Goal: Information Seeking & Learning: Learn about a topic

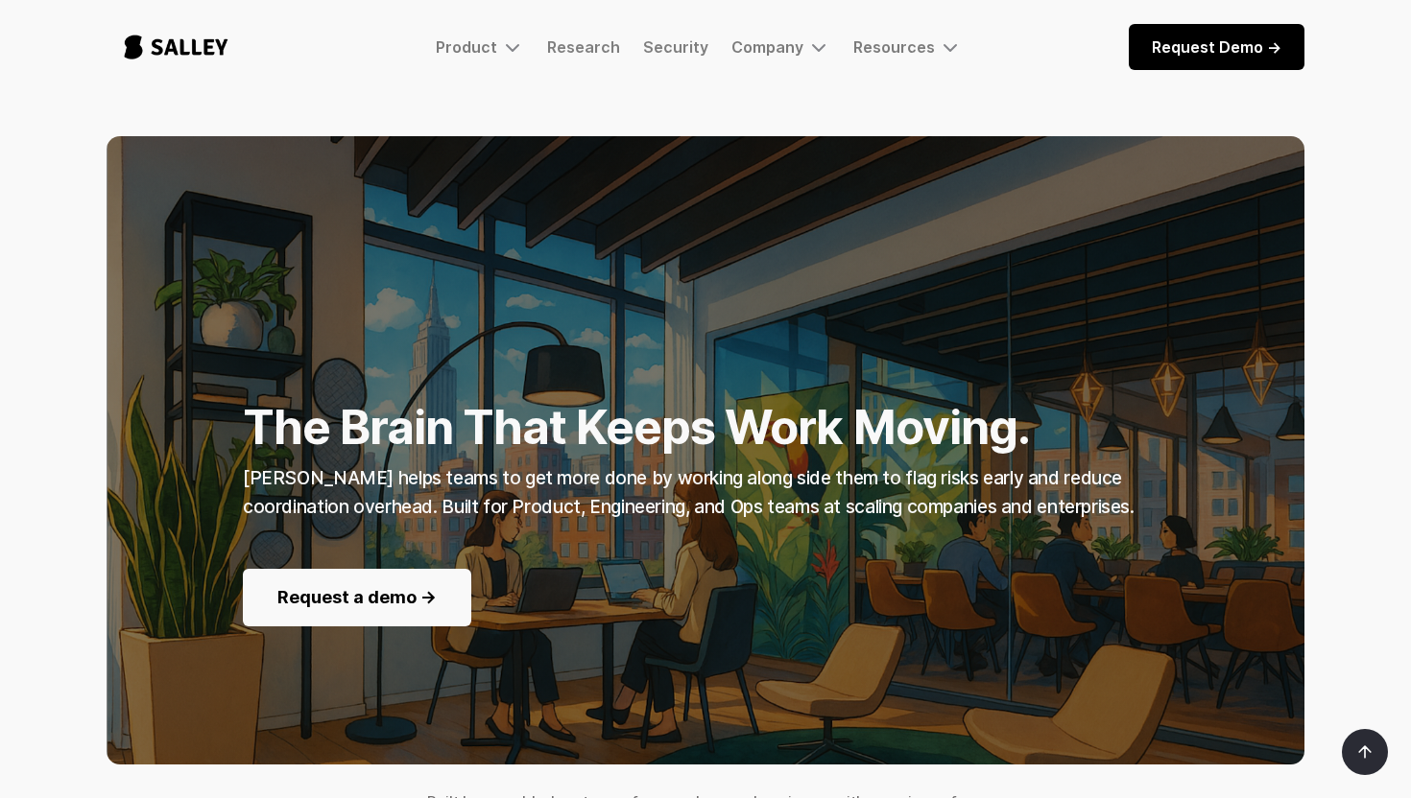
scroll to position [40, 0]
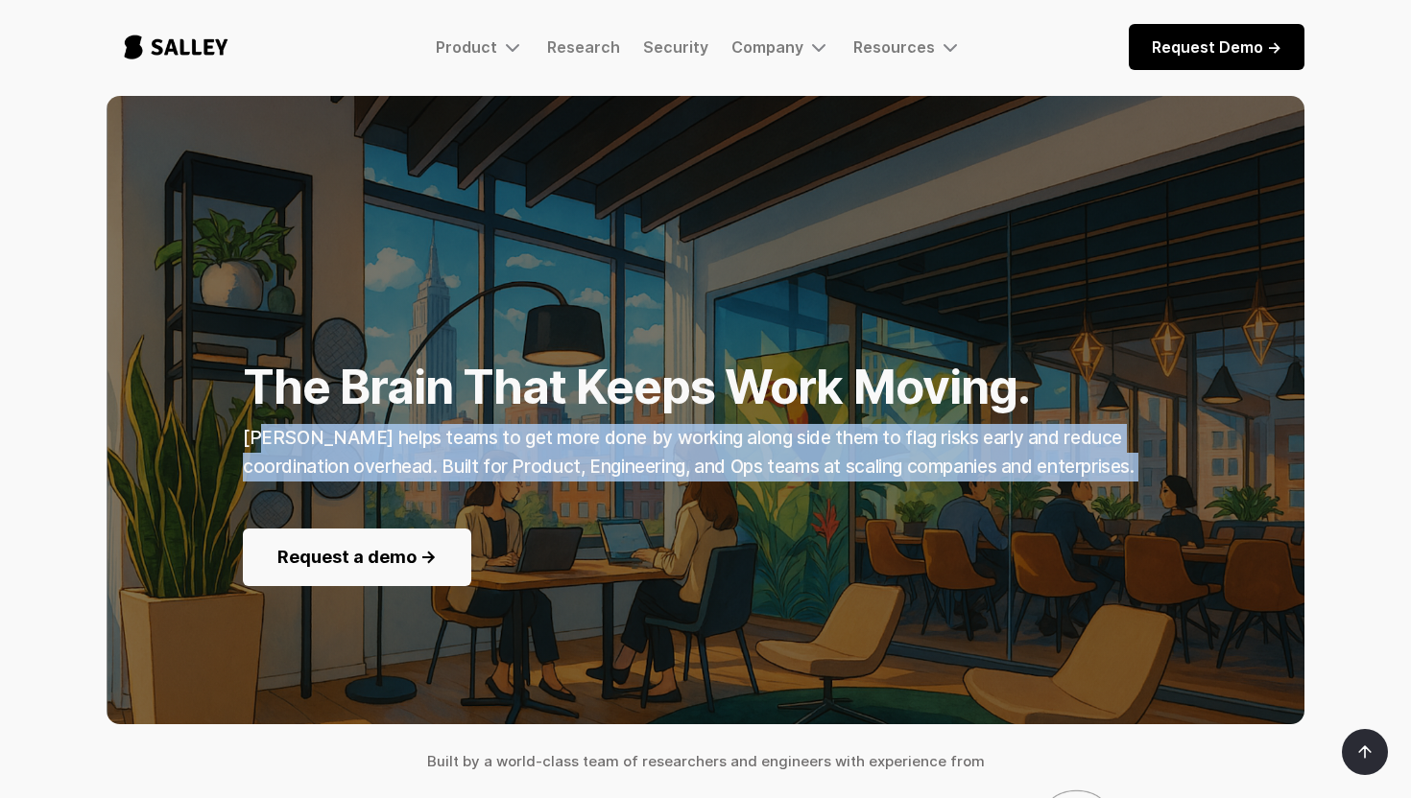
click at [1026, 482] on div "The Brain That Keeps Work Moving. Salley AI helps teams to get more done by wor…" at bounding box center [705, 410] width 925 height 352
click at [1036, 482] on div "The Brain That Keeps Work Moving. Salley AI helps teams to get more done by wor…" at bounding box center [705, 410] width 925 height 352
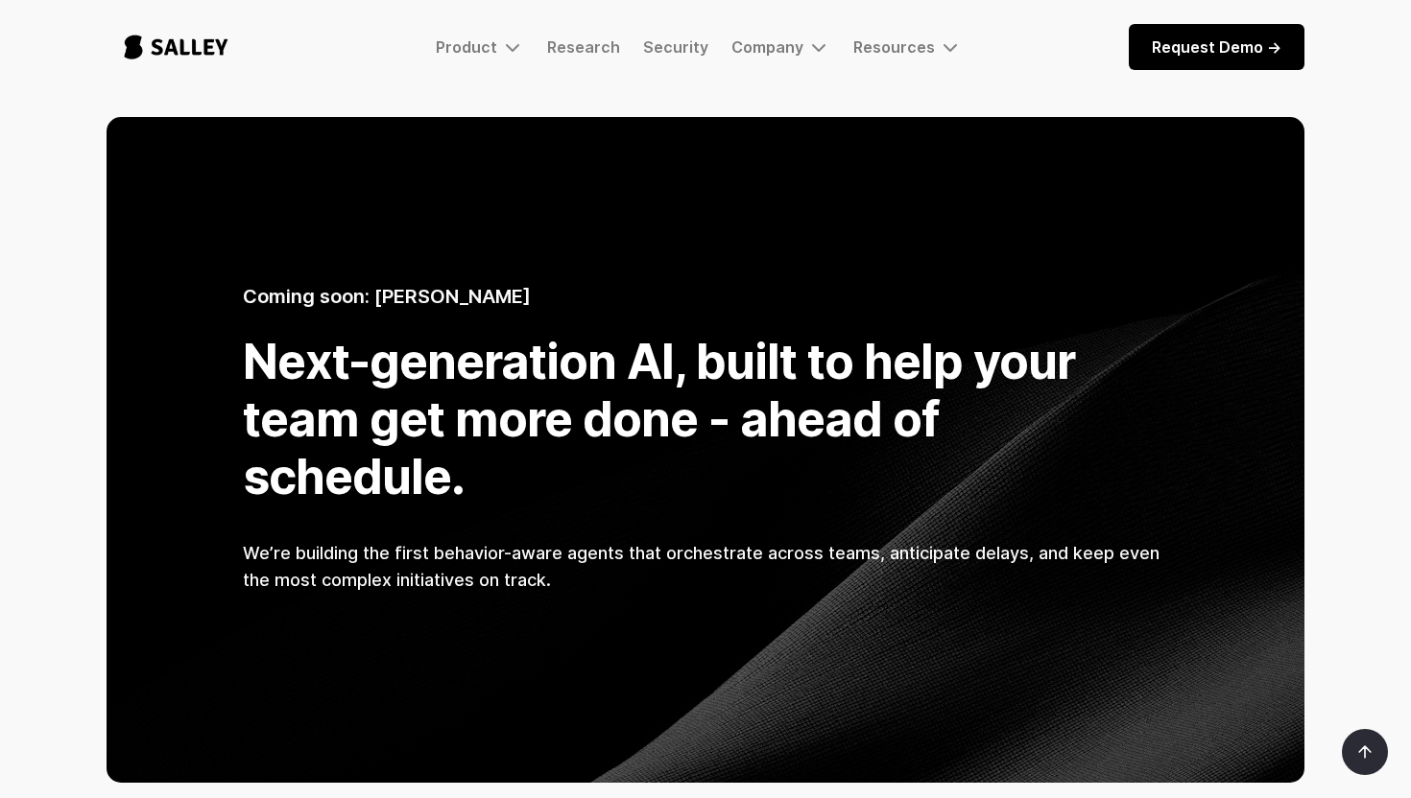
scroll to position [1230, 0]
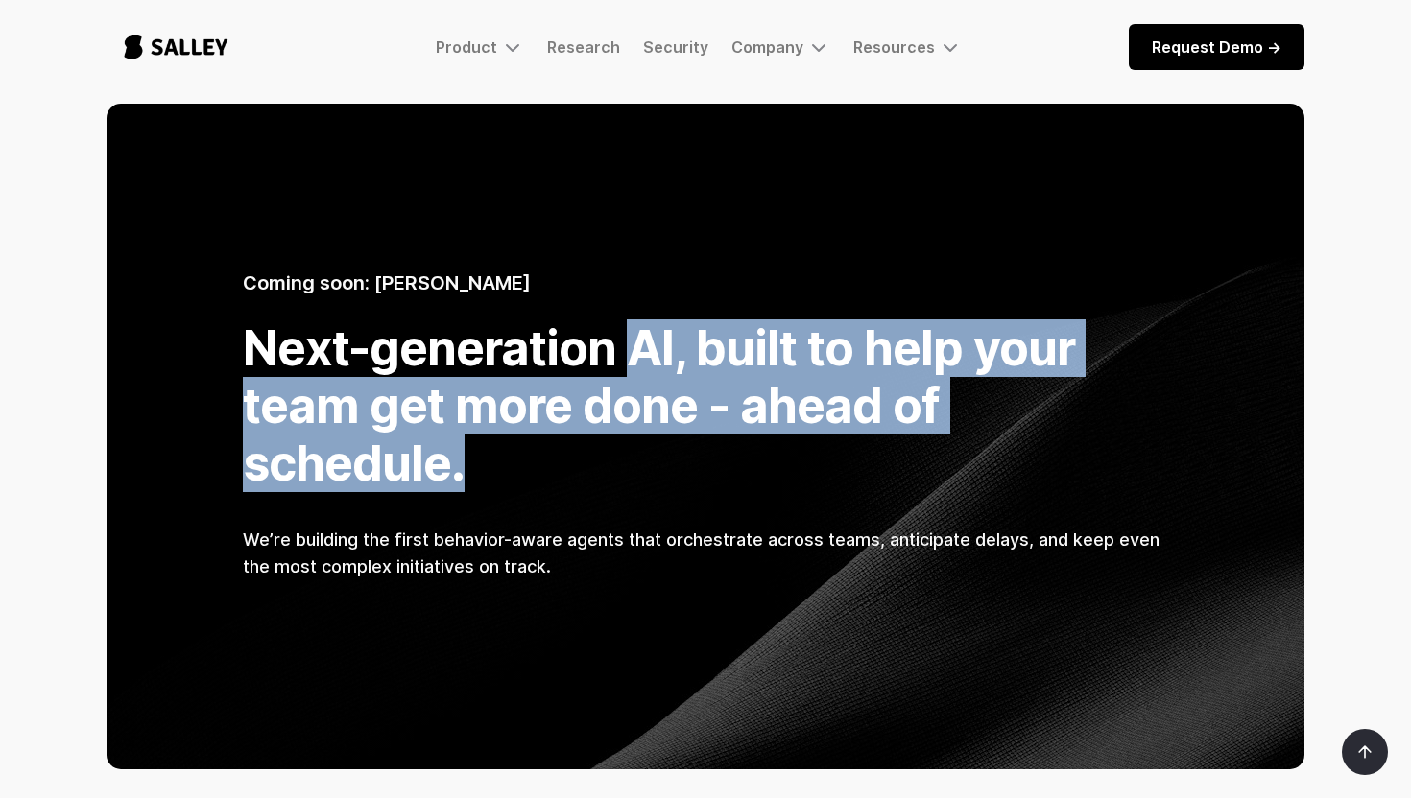
drag, startPoint x: 879, startPoint y: 335, endPoint x: 1281, endPoint y: 412, distance: 409.4
click at [1281, 412] on div "Coming soon: Salley AI Next-generation AI, built to help your team get more don…" at bounding box center [706, 436] width 1198 height 459
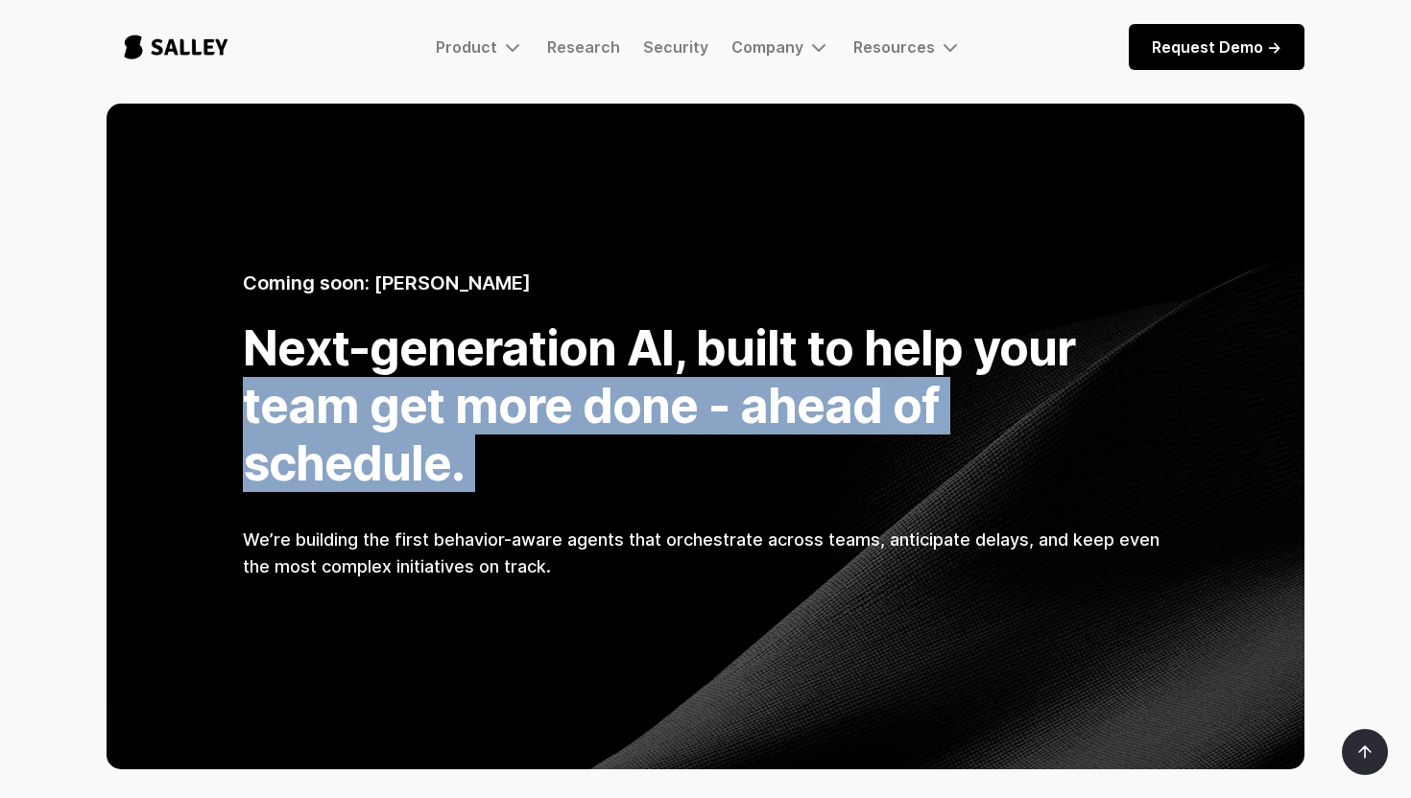
drag, startPoint x: 240, startPoint y: 391, endPoint x: 1243, endPoint y: 452, distance: 1004.8
click at [1240, 451] on div "Coming soon: Salley AI Next-generation AI, built to help your team get more don…" at bounding box center [706, 436] width 1198 height 459
click at [1243, 452] on div "Coming soon: Salley AI Next-generation AI, built to help your team get more don…" at bounding box center [706, 436] width 1198 height 459
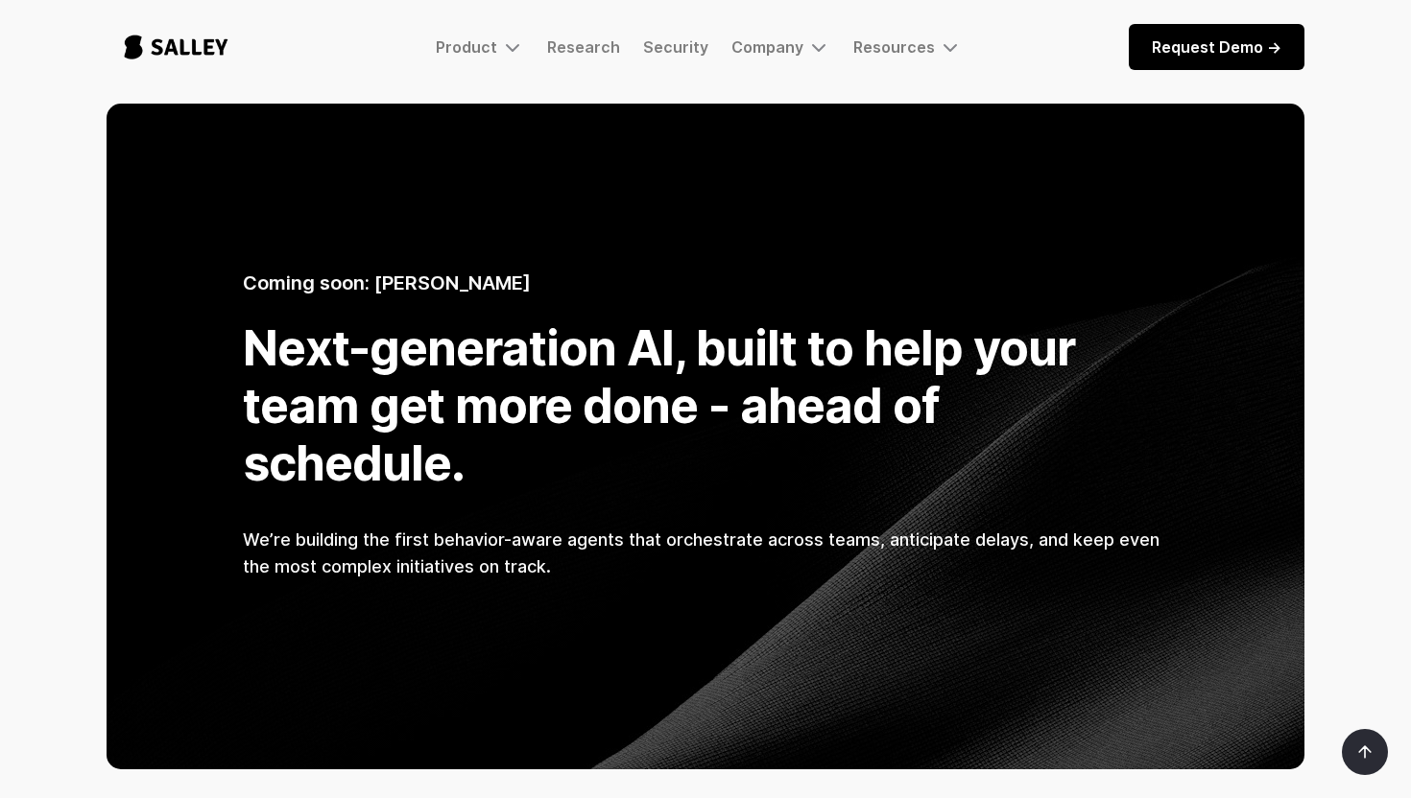
scroll to position [1266, 0]
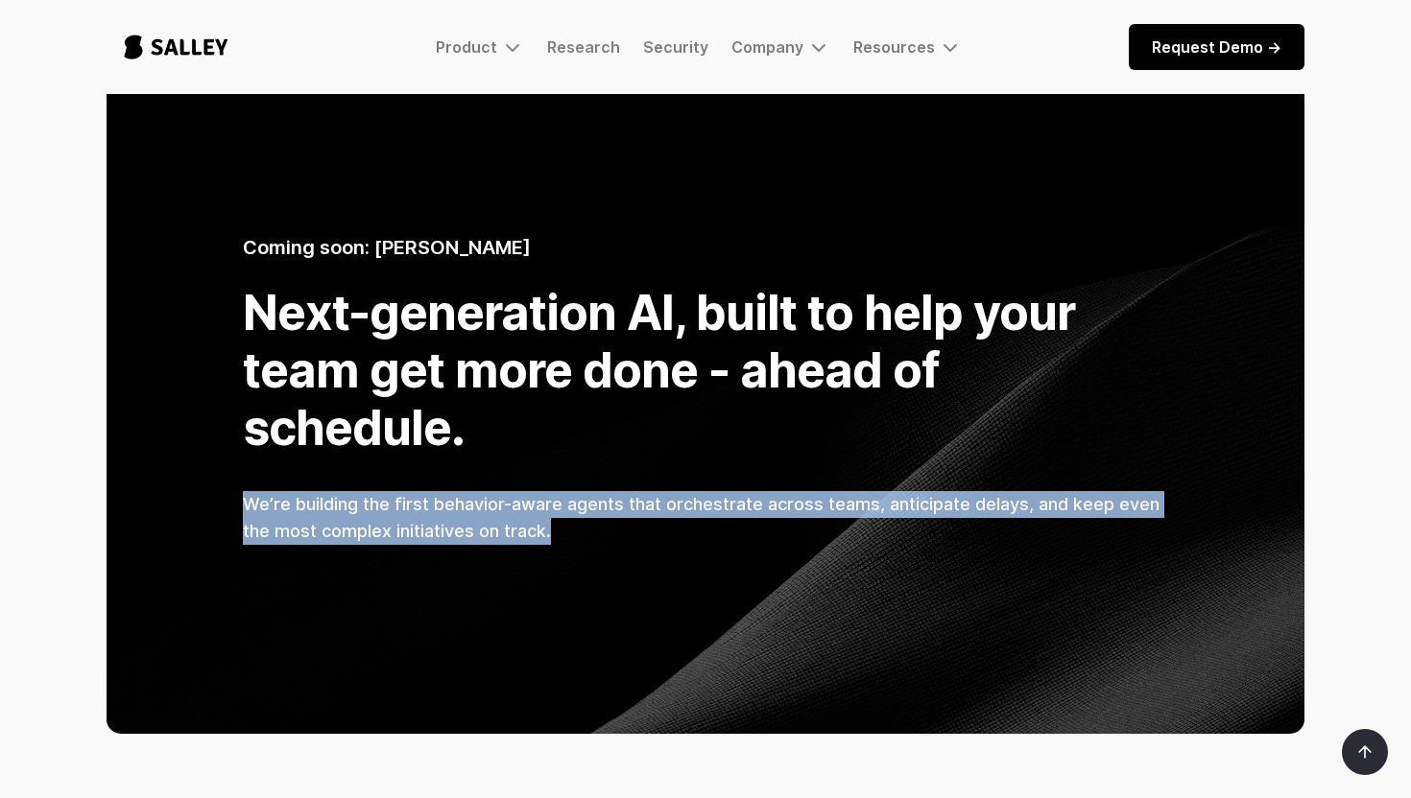
drag, startPoint x: 183, startPoint y: 421, endPoint x: 1310, endPoint y: 536, distance: 1132.6
click at [1327, 541] on div "Coming soon: Salley AI Next-generation AI, built to help your team get more don…" at bounding box center [705, 401] width 1411 height 666
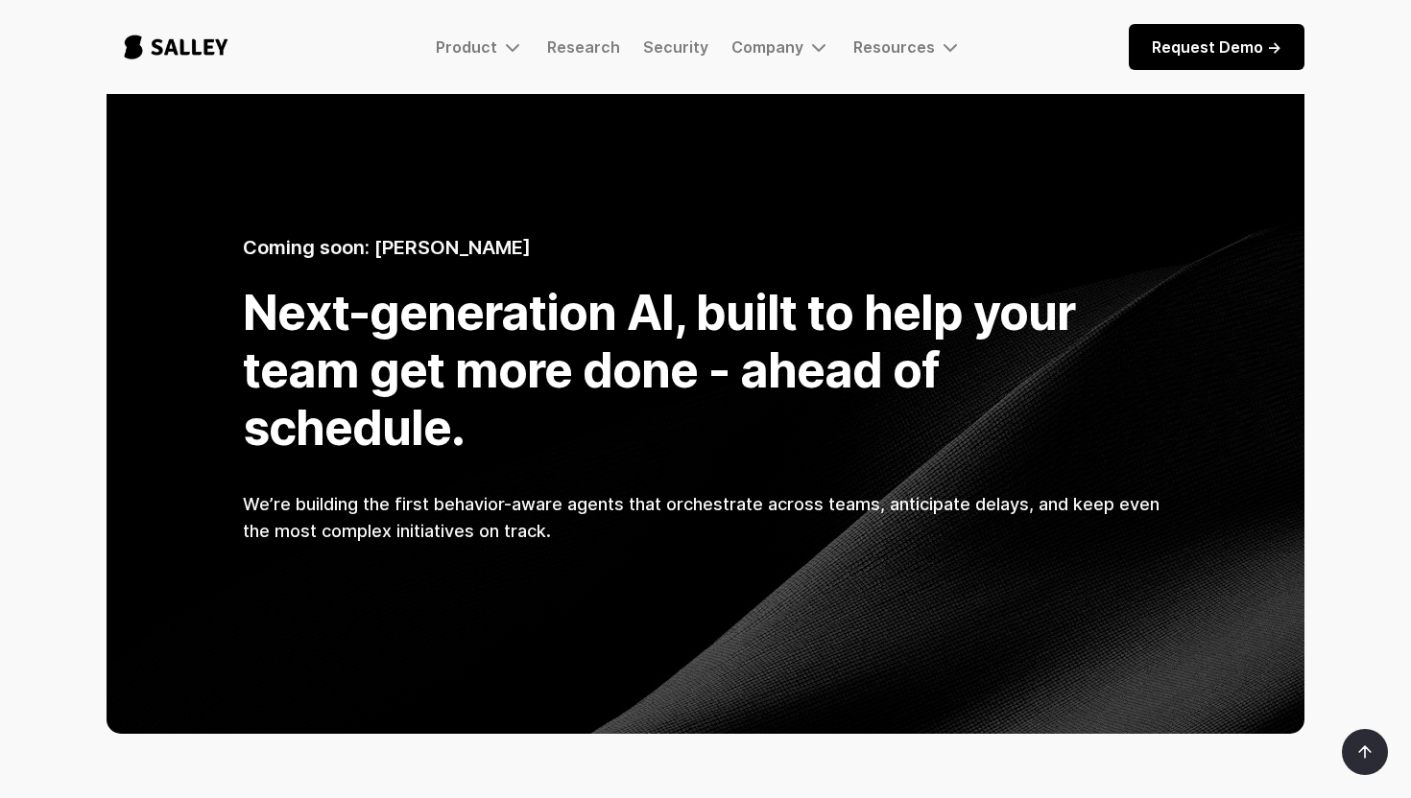
click at [1232, 536] on div "Coming soon: Salley AI Next-generation AI, built to help your team get more don…" at bounding box center [706, 401] width 1198 height 459
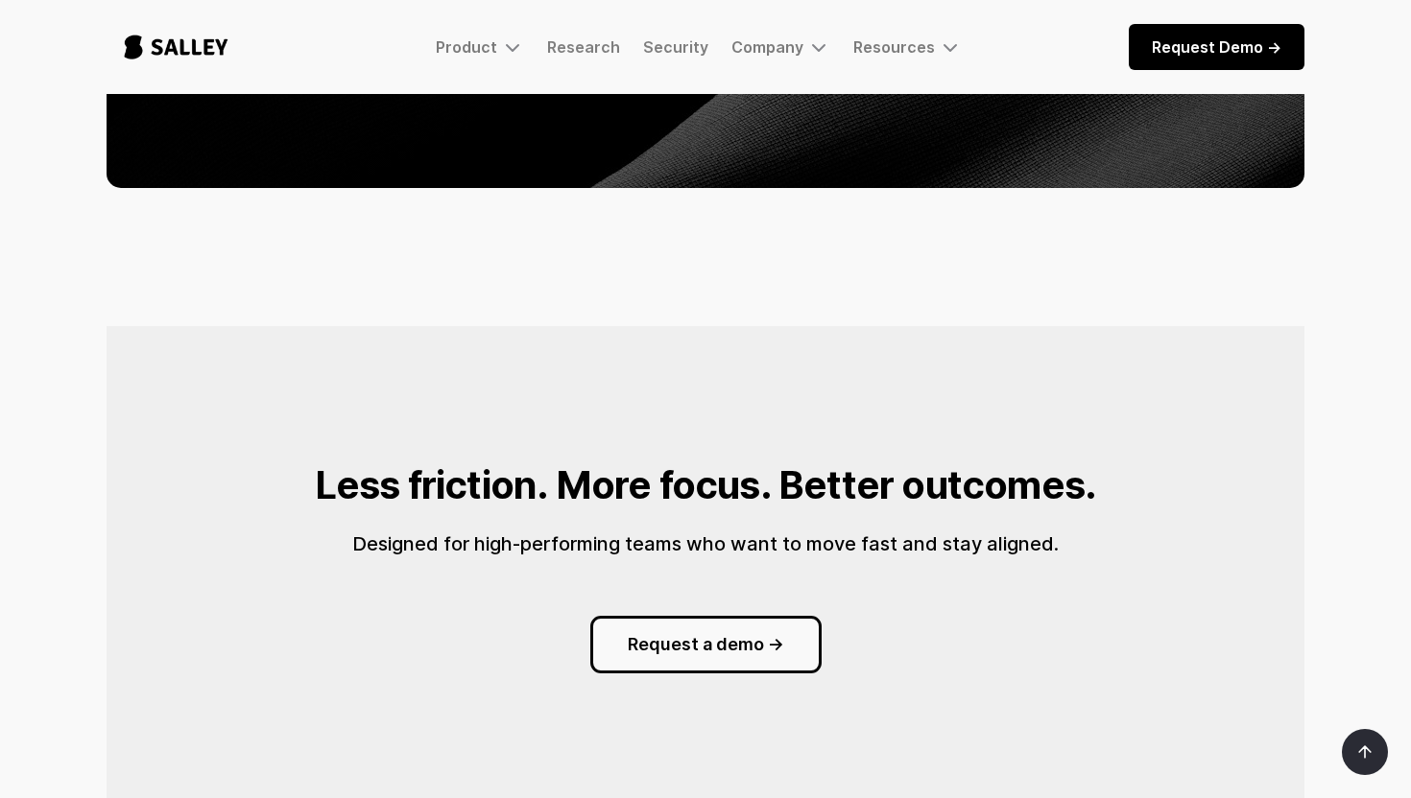
scroll to position [1786, 0]
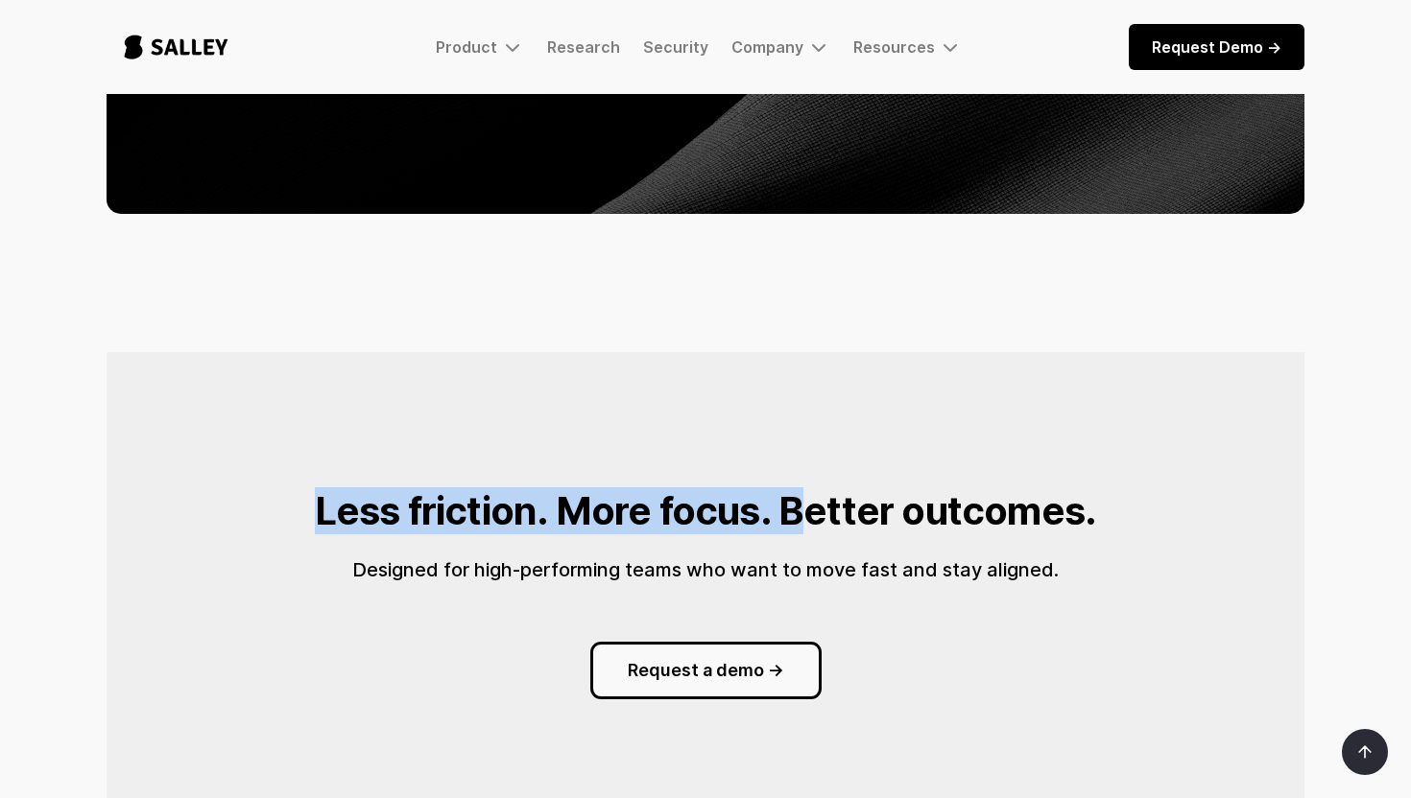
drag, startPoint x: 364, startPoint y: 473, endPoint x: 801, endPoint y: 484, distance: 437.8
click at [801, 484] on div "Less friction. More focus. Better outcomes. Designed for high-performing teams …" at bounding box center [706, 595] width 1198 height 278
click at [801, 488] on strong "Less friction. More focus. Better outcomes." at bounding box center [706, 511] width 782 height 47
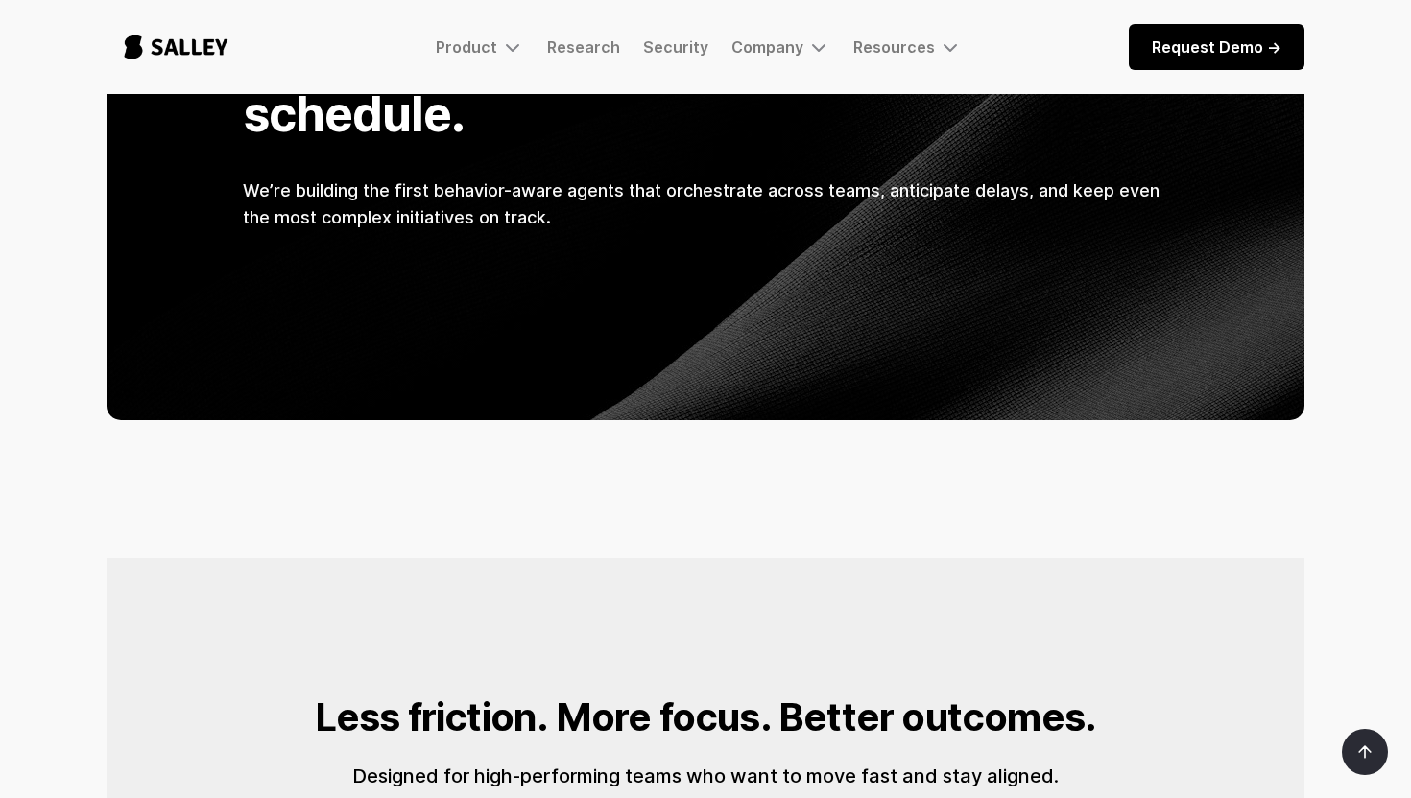
scroll to position [1575, 0]
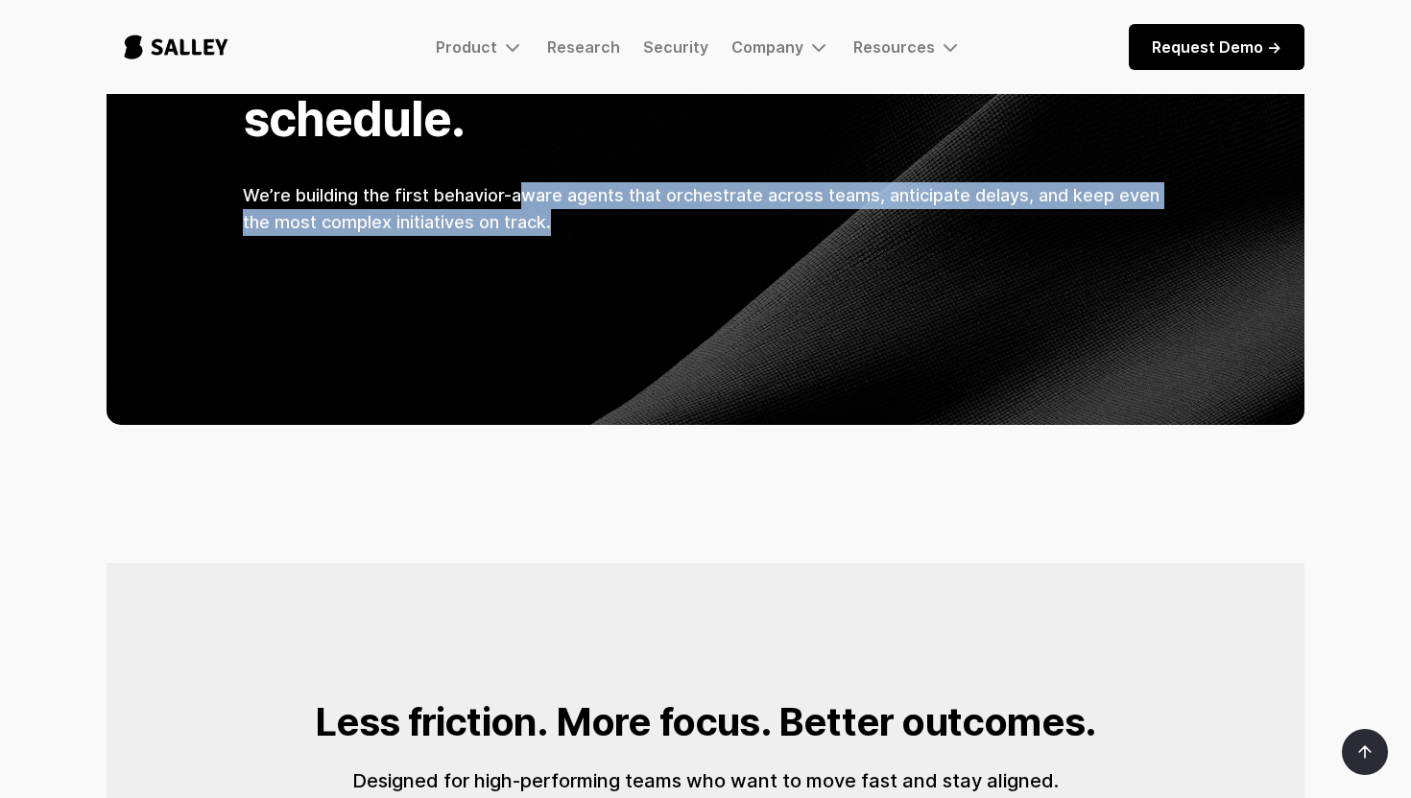
drag, startPoint x: 526, startPoint y: 130, endPoint x: 610, endPoint y: 149, distance: 86.6
click at [609, 182] on h5 "We’re building the first behavior-aware agents that orchestrate across teams, a…" at bounding box center [705, 209] width 925 height 54
click at [610, 182] on h5 "We’re building the first behavior-aware agents that orchestrate across teams, a…" at bounding box center [705, 209] width 925 height 54
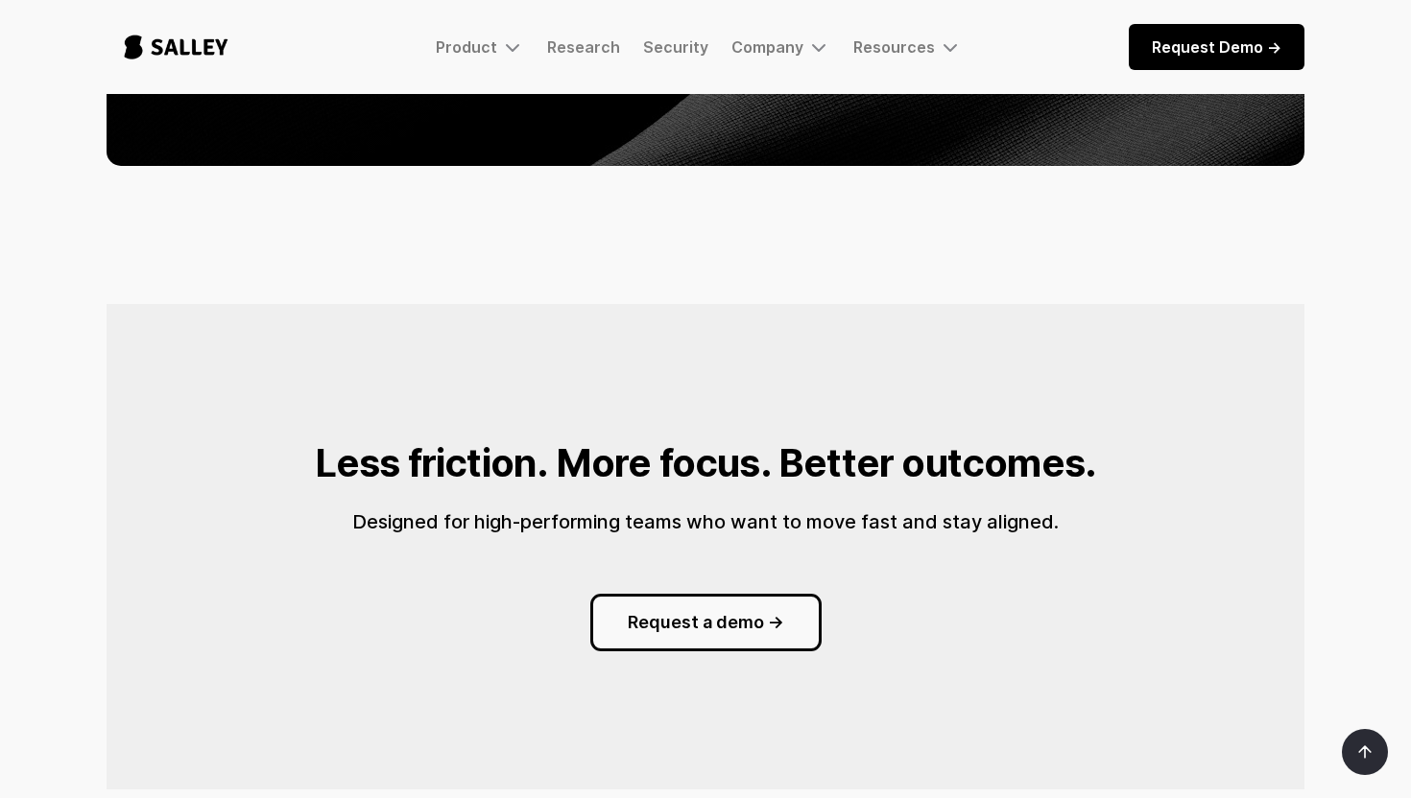
scroll to position [1849, 0]
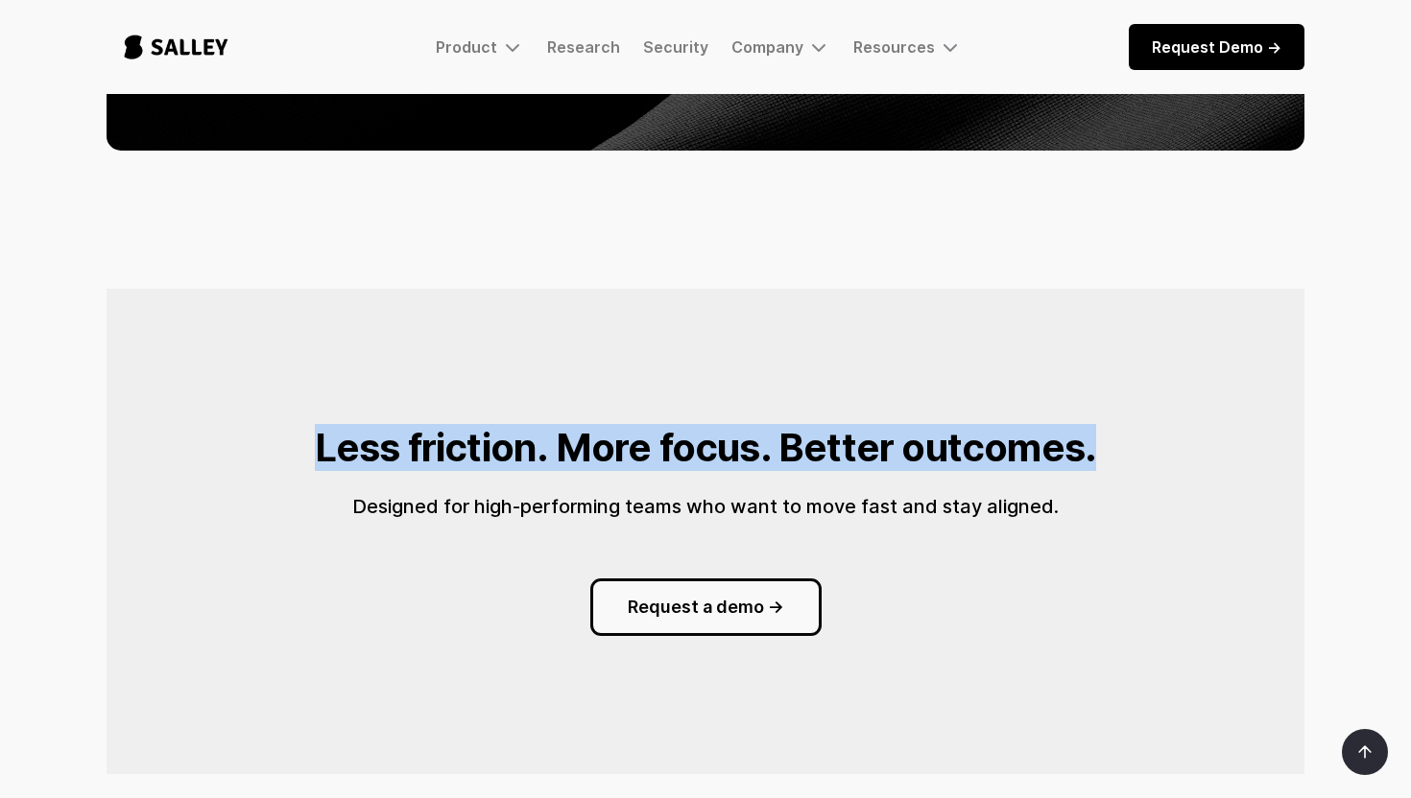
drag, startPoint x: 312, startPoint y: 378, endPoint x: 1040, endPoint y: 440, distance: 731.0
click at [1035, 437] on div "Less friction. More focus. Better outcomes. Designed for high-performing teams …" at bounding box center [706, 532] width 1198 height 278
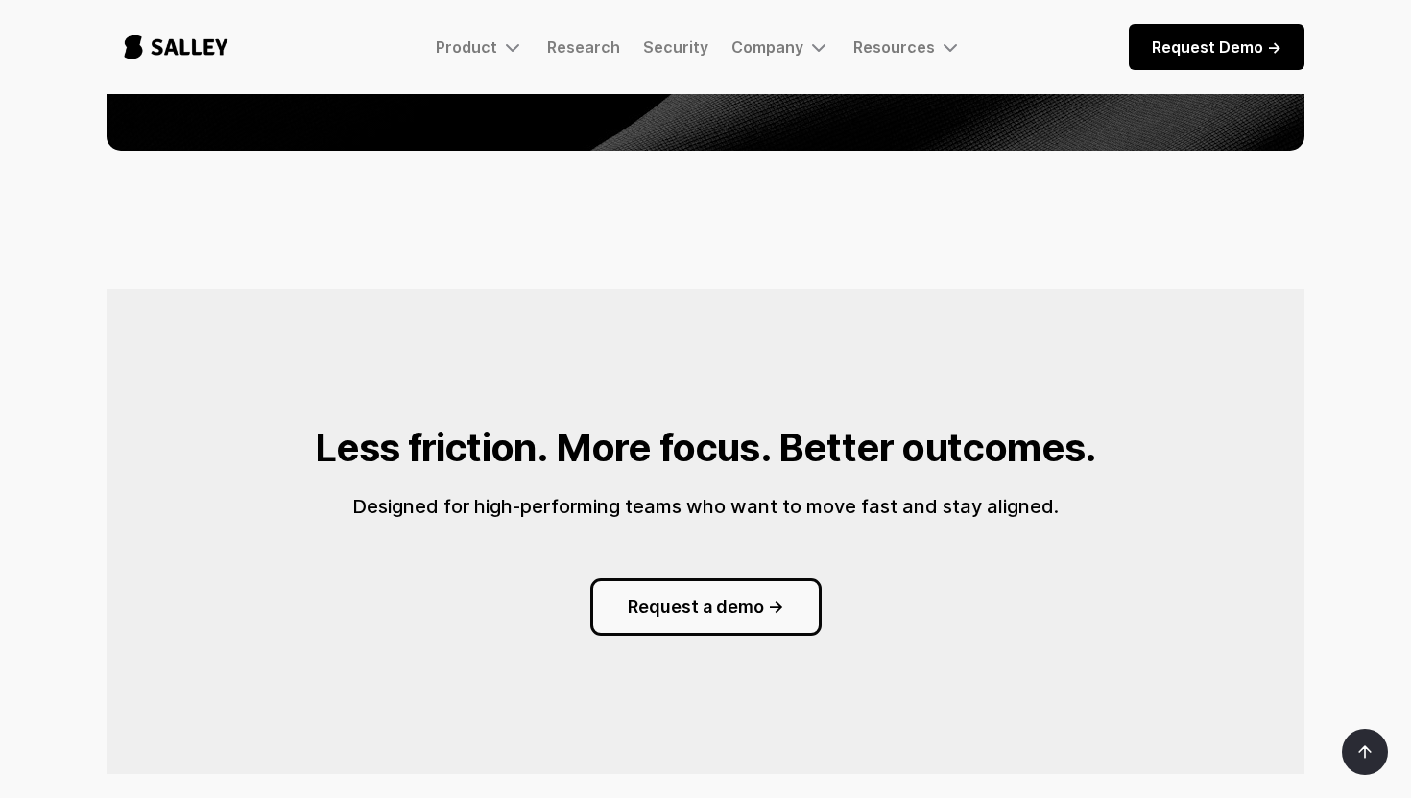
click at [1040, 440] on div "Less friction. More focus. Better outcomes. Designed for high-performing teams …" at bounding box center [705, 531] width 791 height 209
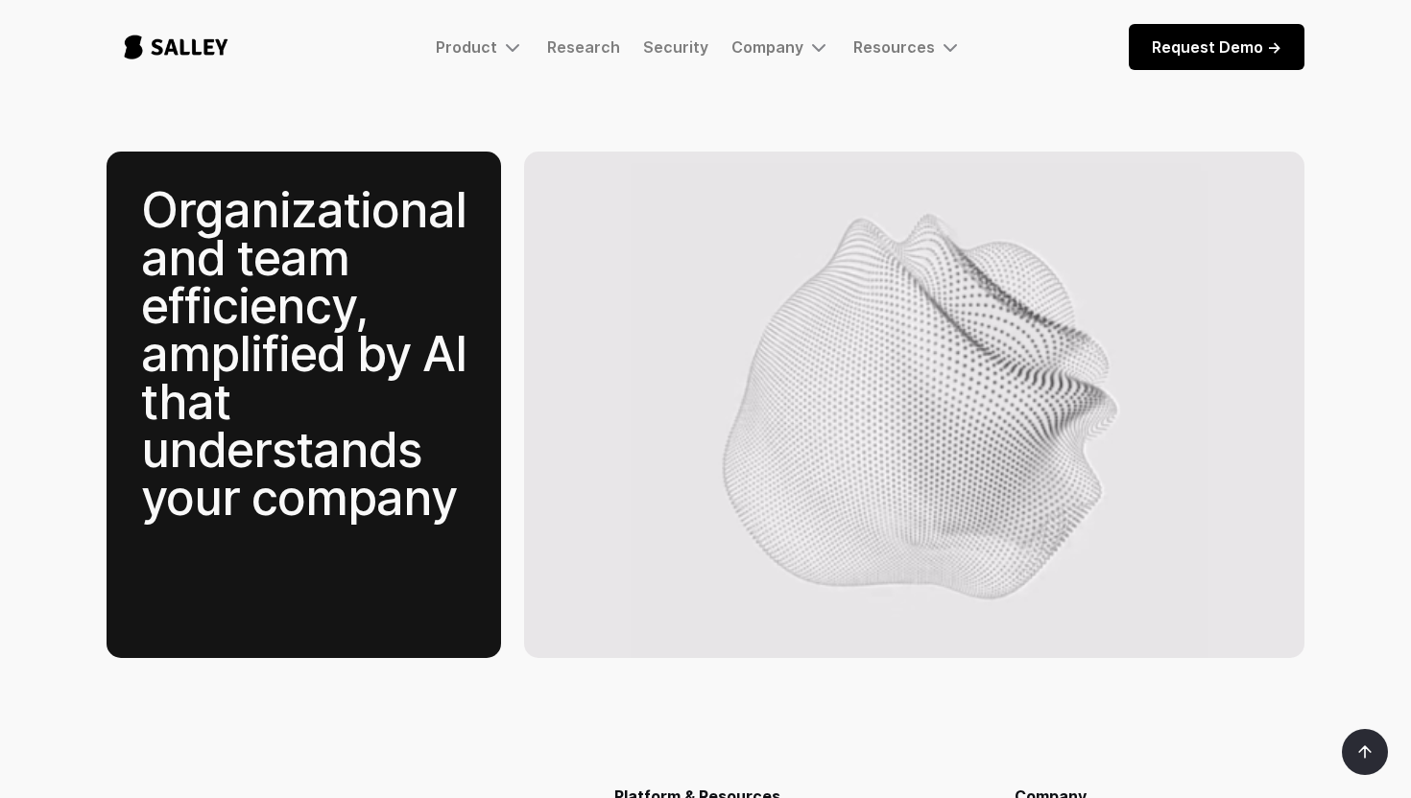
scroll to position [2607, 0]
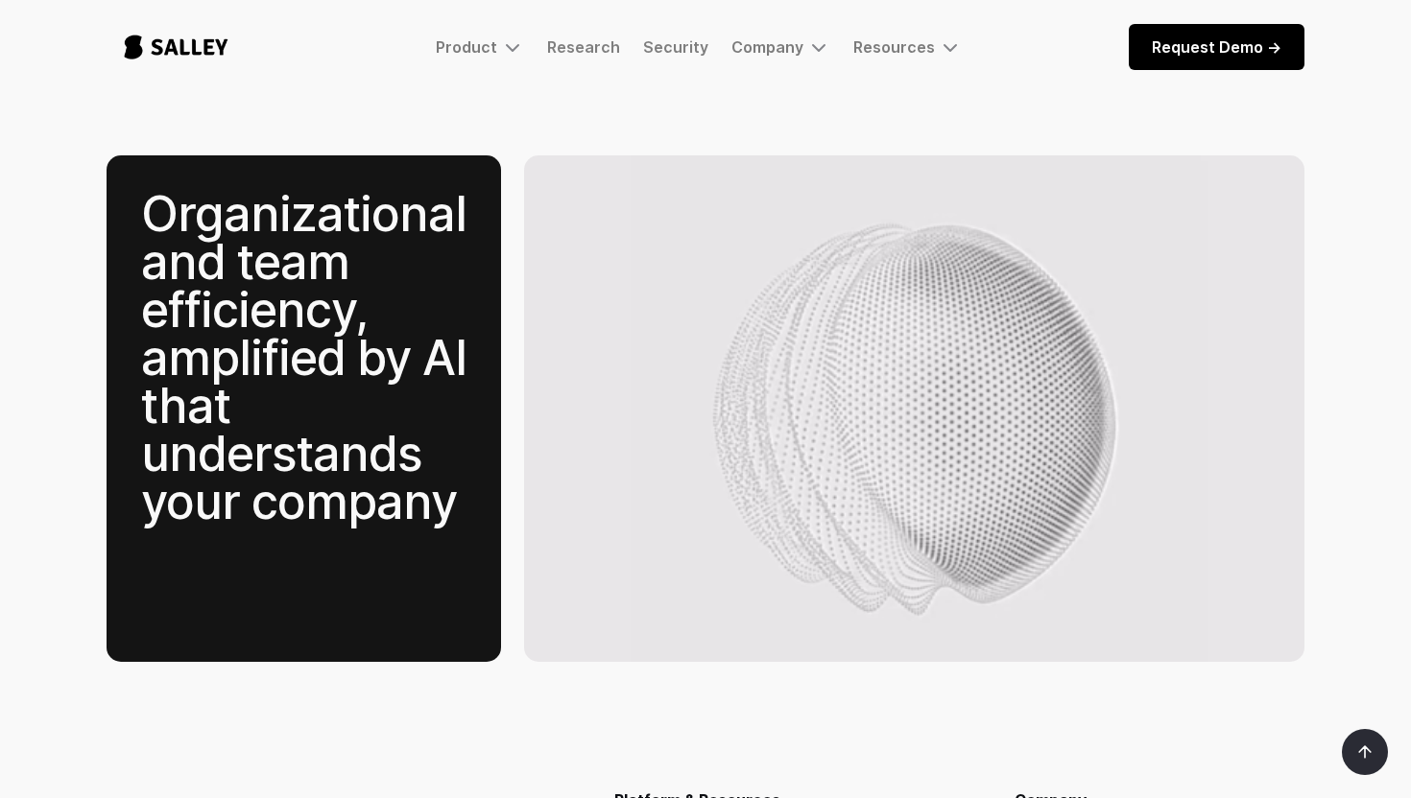
drag, startPoint x: 146, startPoint y: 171, endPoint x: 538, endPoint y: 507, distance: 516.6
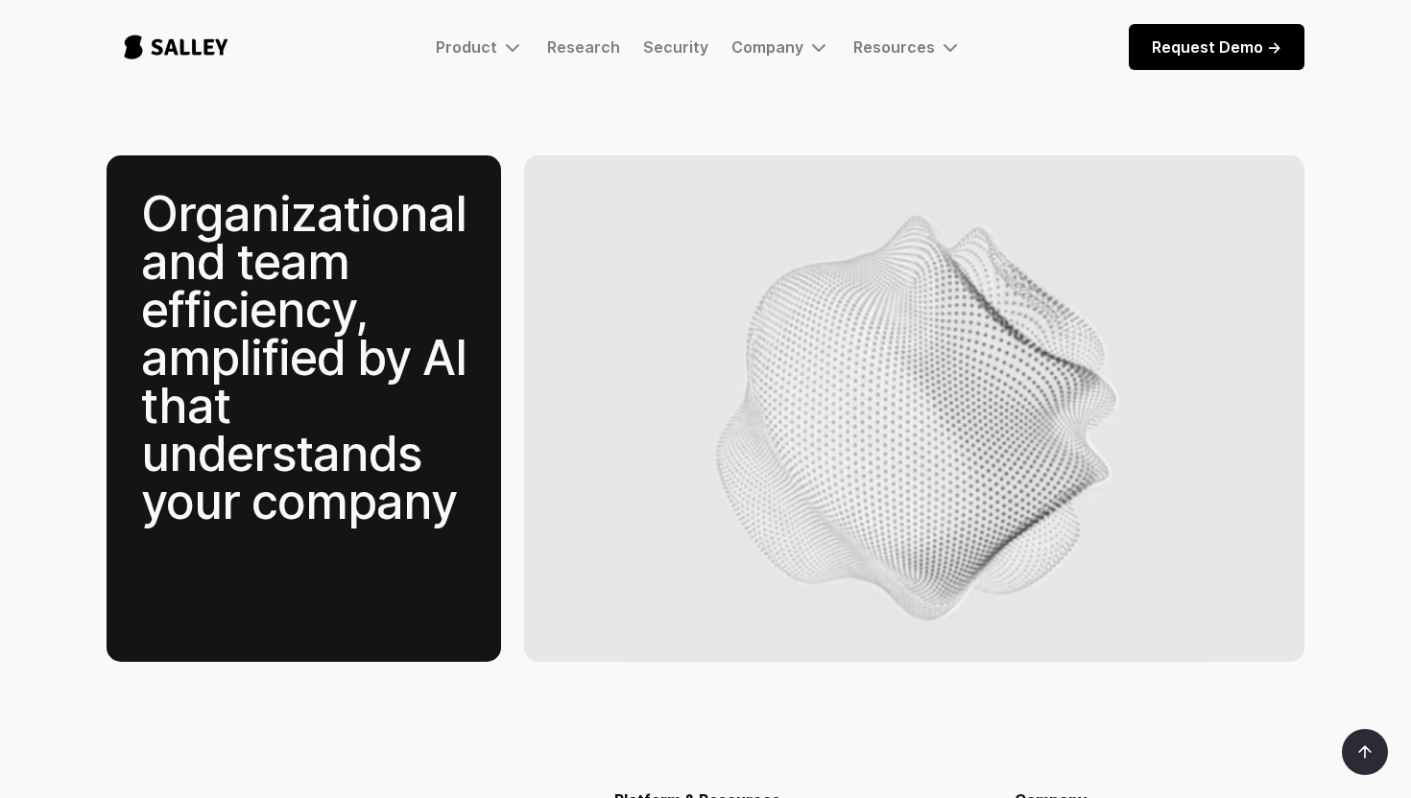
click at [533, 508] on div "Organizational and team efficiency, amplified by AI that understands your compa…" at bounding box center [706, 408] width 1198 height 507
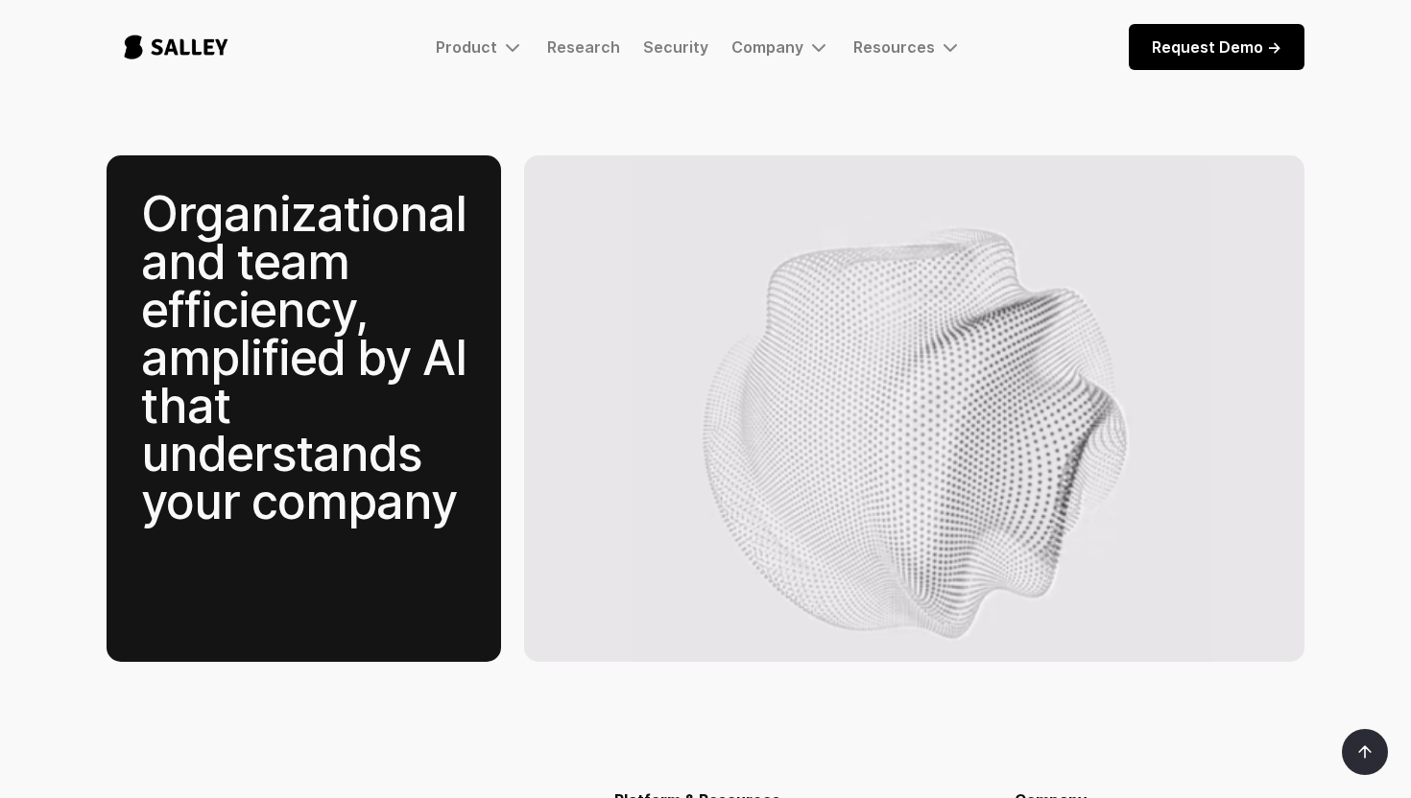
click at [538, 507] on div at bounding box center [914, 408] width 780 height 507
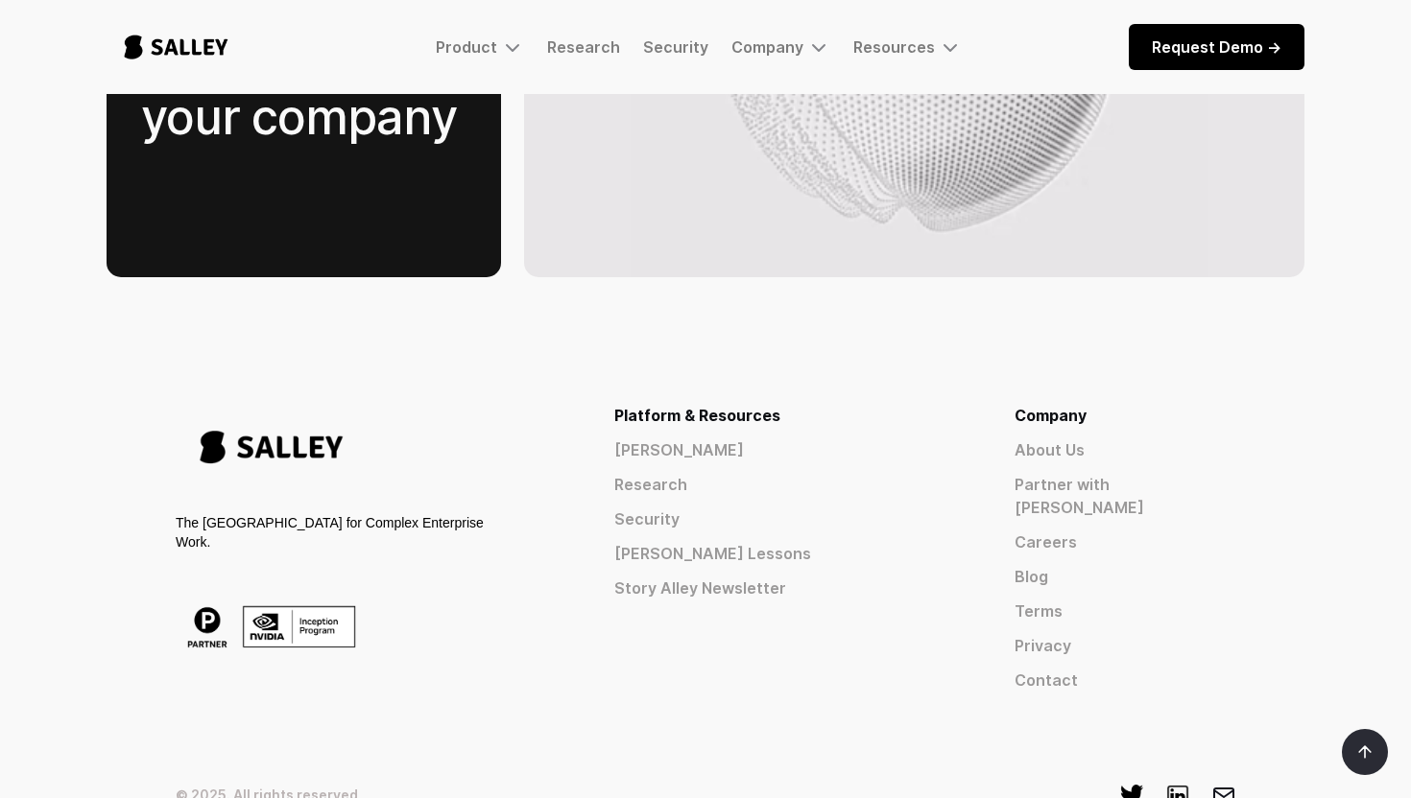
scroll to position [3073, 0]
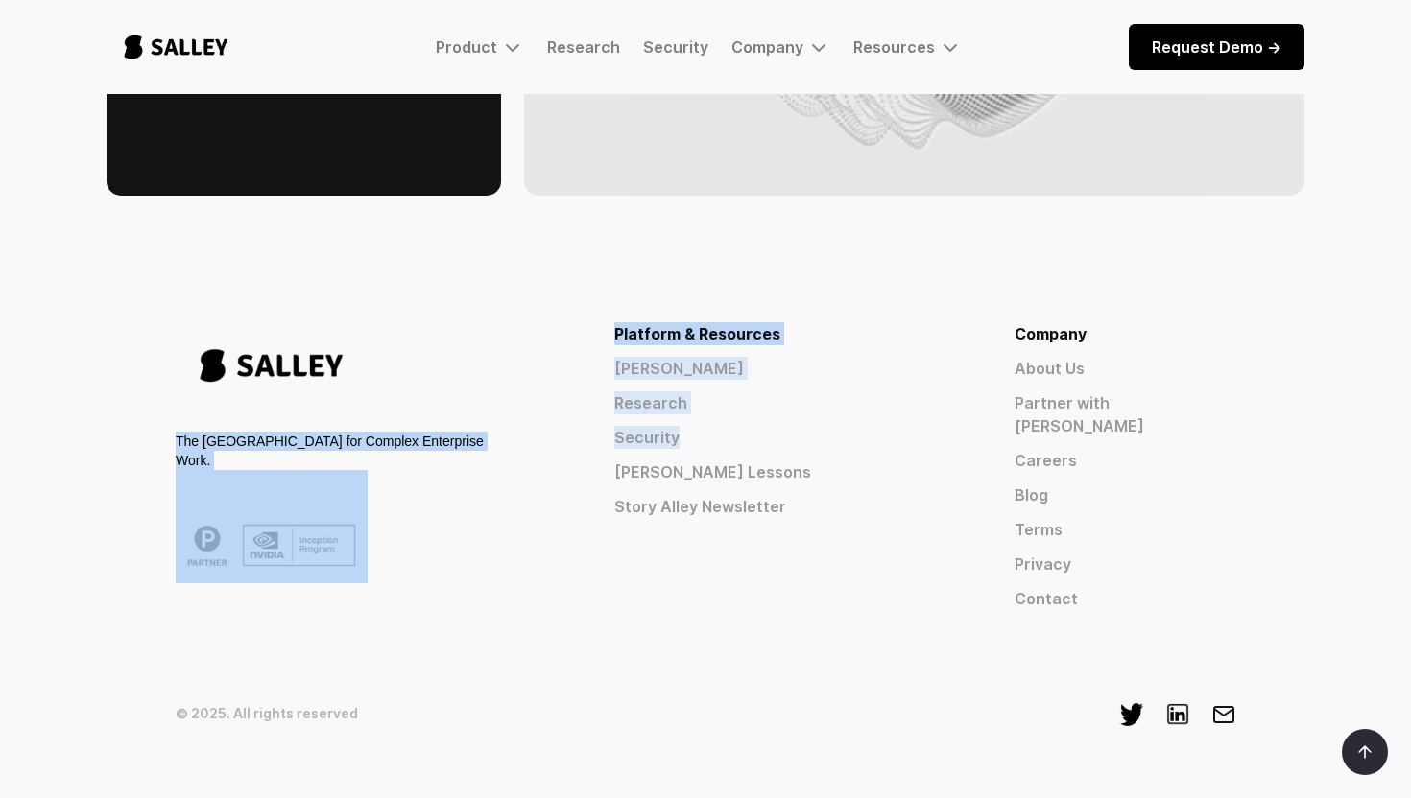
drag, startPoint x: 160, startPoint y: 393, endPoint x: 605, endPoint y: 410, distance: 444.7
click at [605, 410] on div "The AI Nerve Center for Complex Enterprise Work. Platform & Resources Salley AI…" at bounding box center [706, 513] width 1198 height 520
click at [605, 410] on div "The [GEOGRAPHIC_DATA] for Complex Enterprise Work. Platform & Resources [PERSON…" at bounding box center [706, 466] width 1060 height 288
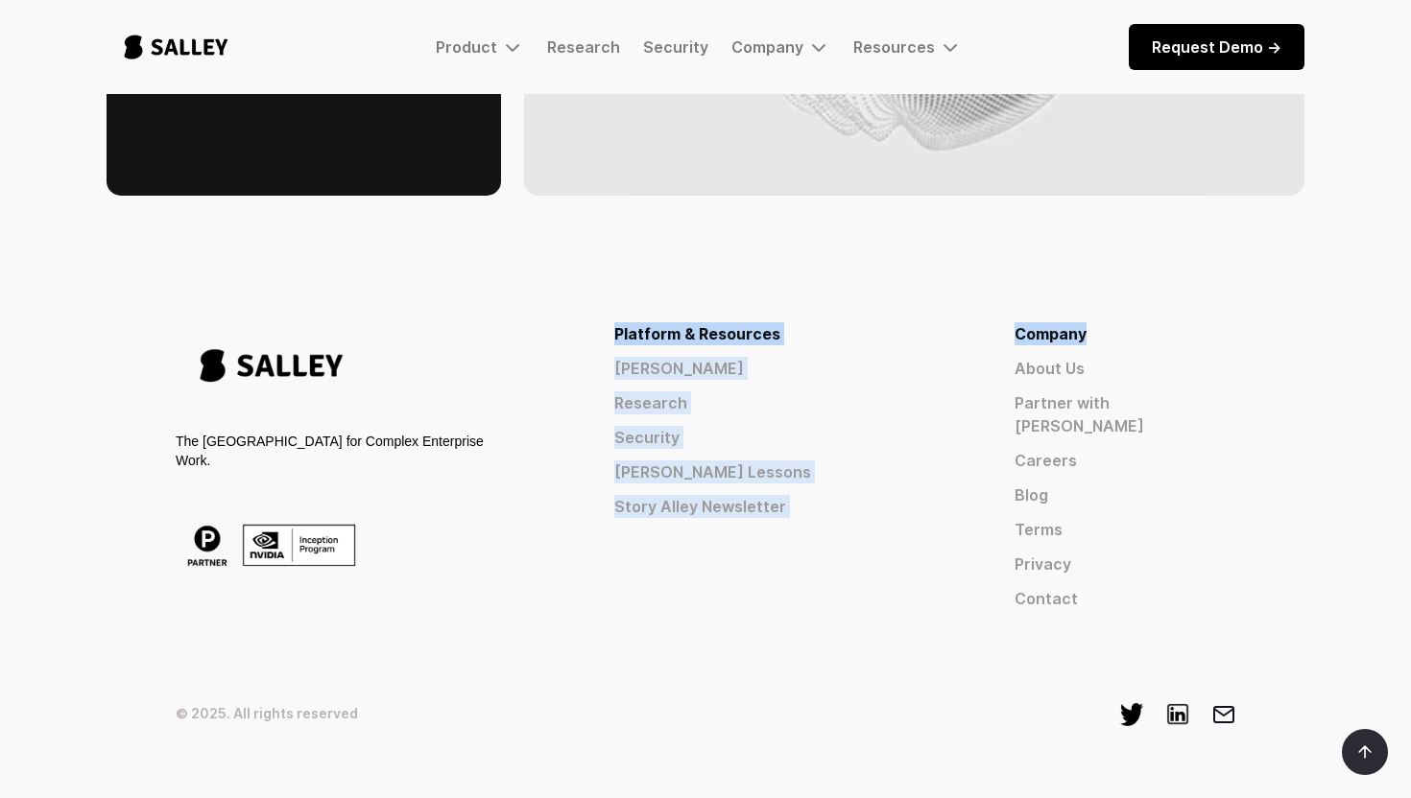
drag, startPoint x: 809, startPoint y: 289, endPoint x: 1221, endPoint y: 286, distance: 411.7
click at [1221, 322] on div "Platform & Resources Salley AI Research Security Salley Lessons Story Alley New…" at bounding box center [862, 466] width 745 height 288
click at [1221, 322] on div "Company" at bounding box center [1124, 333] width 221 height 23
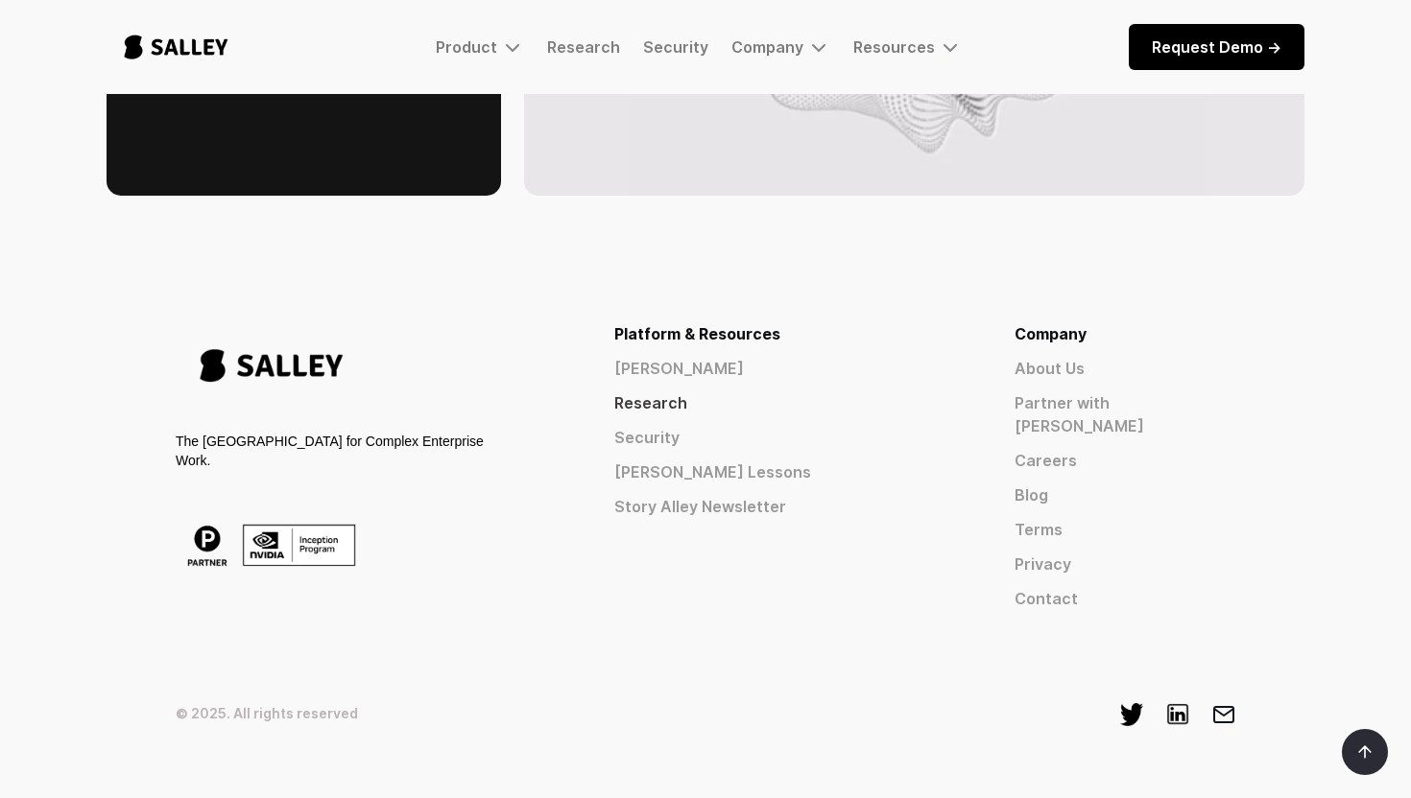
click at [864, 392] on link "Research" at bounding box center [779, 403] width 331 height 23
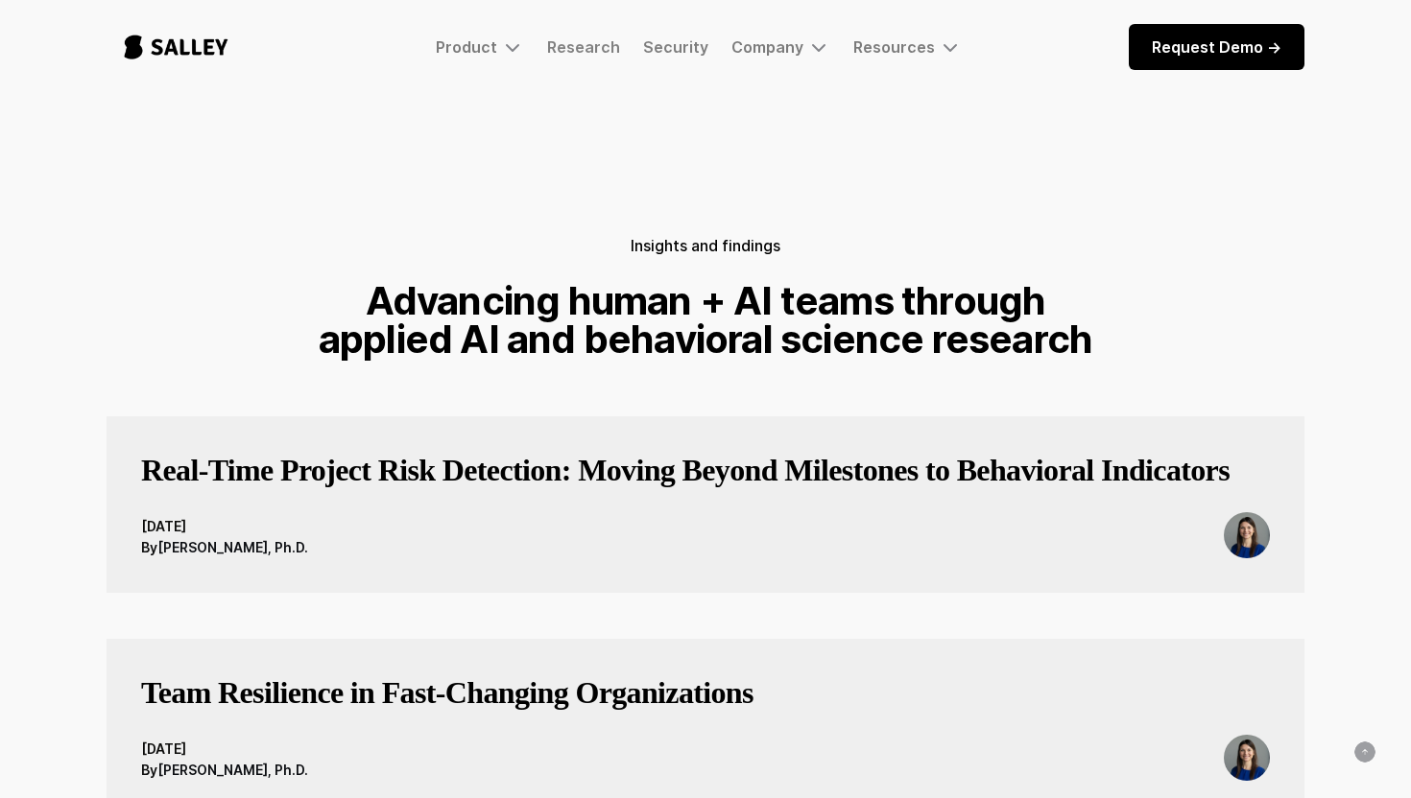
scroll to position [180, 0]
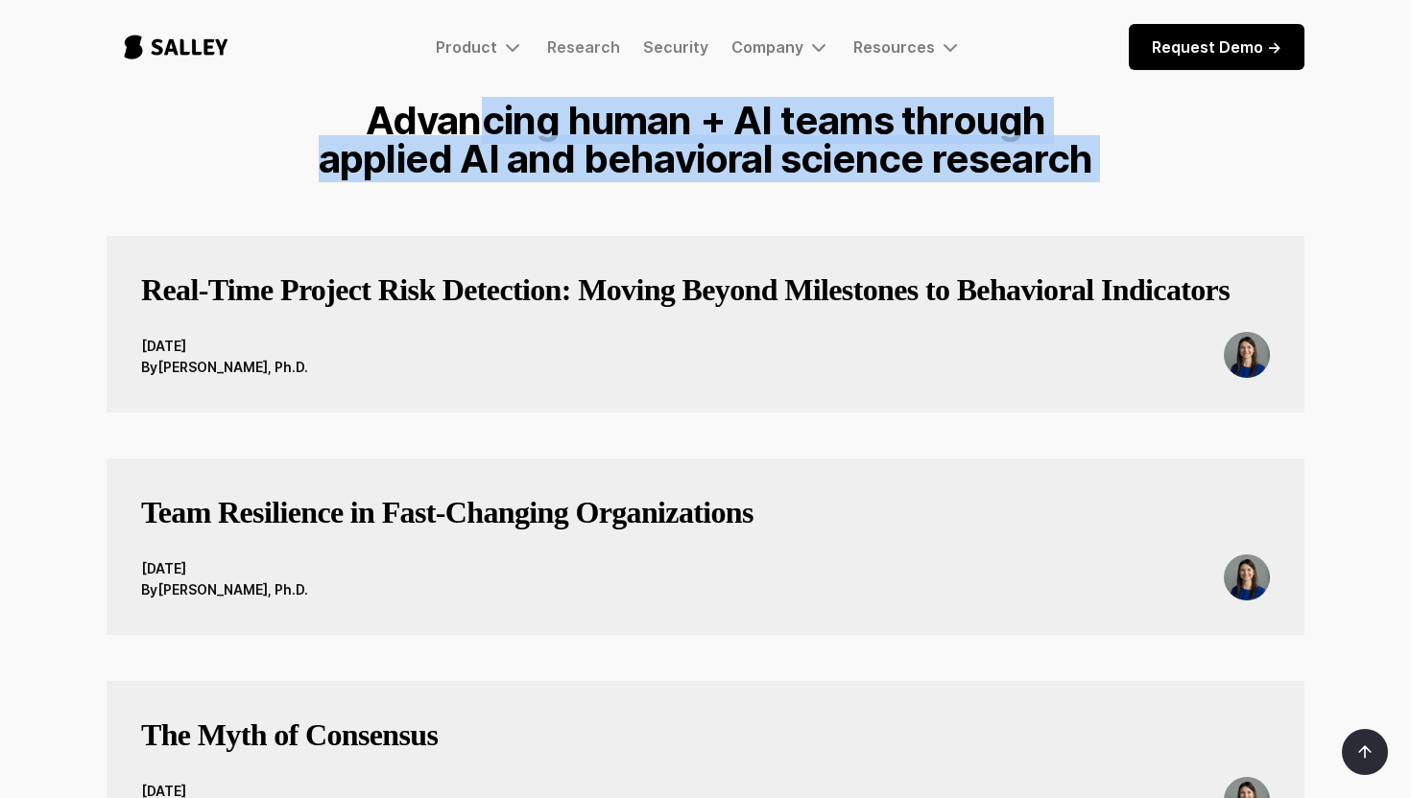
drag, startPoint x: 514, startPoint y: 122, endPoint x: 1195, endPoint y: 222, distance: 687.7
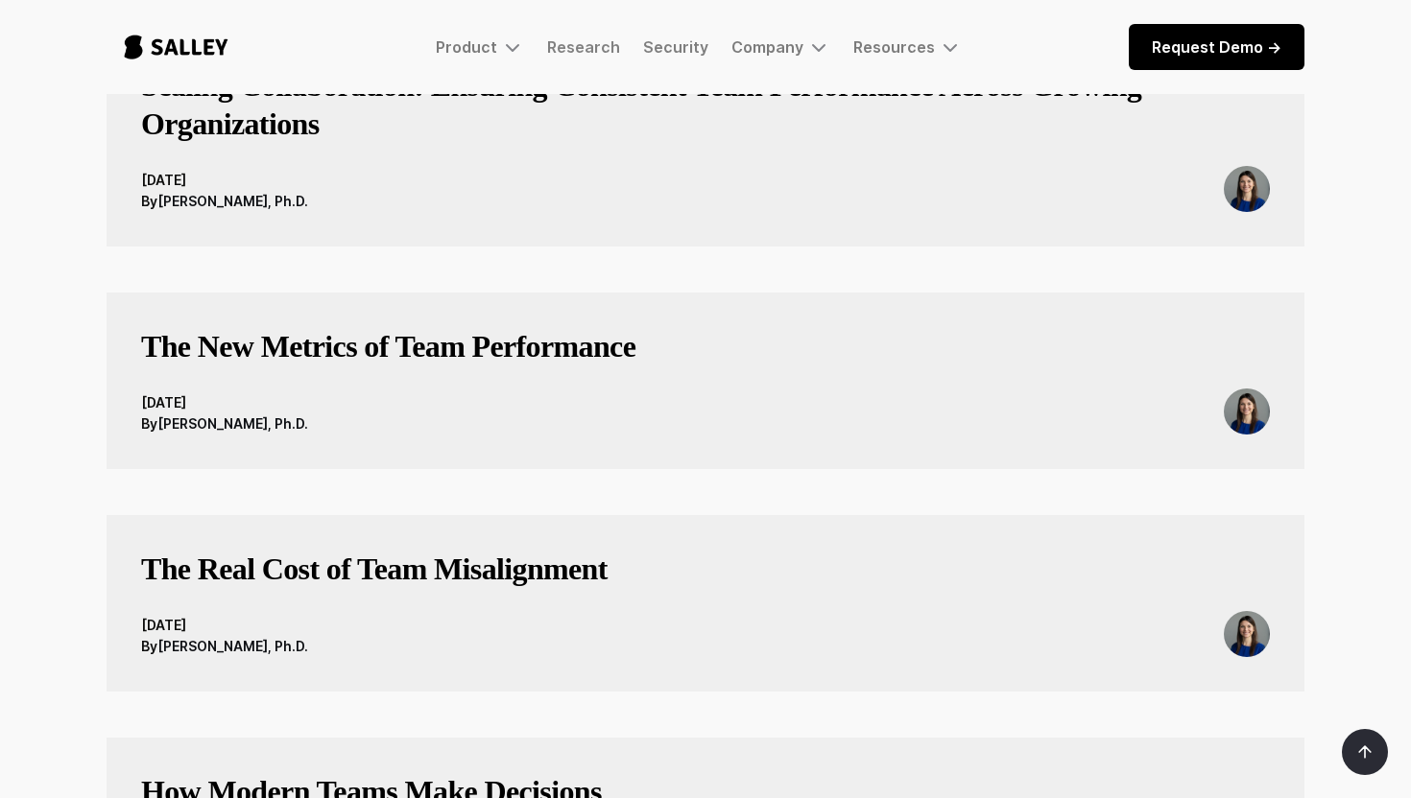
scroll to position [0, 0]
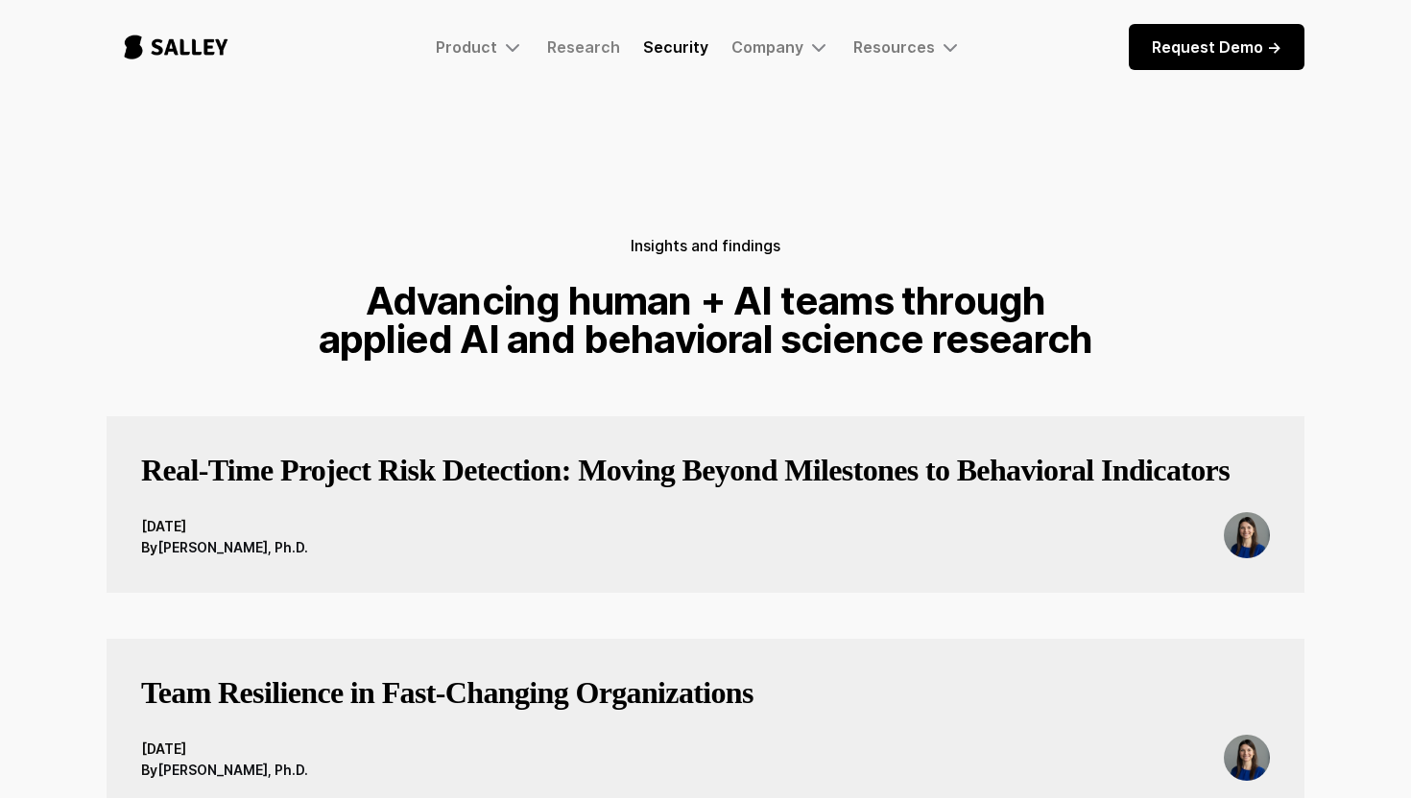
click at [691, 52] on link "Security" at bounding box center [675, 46] width 65 height 19
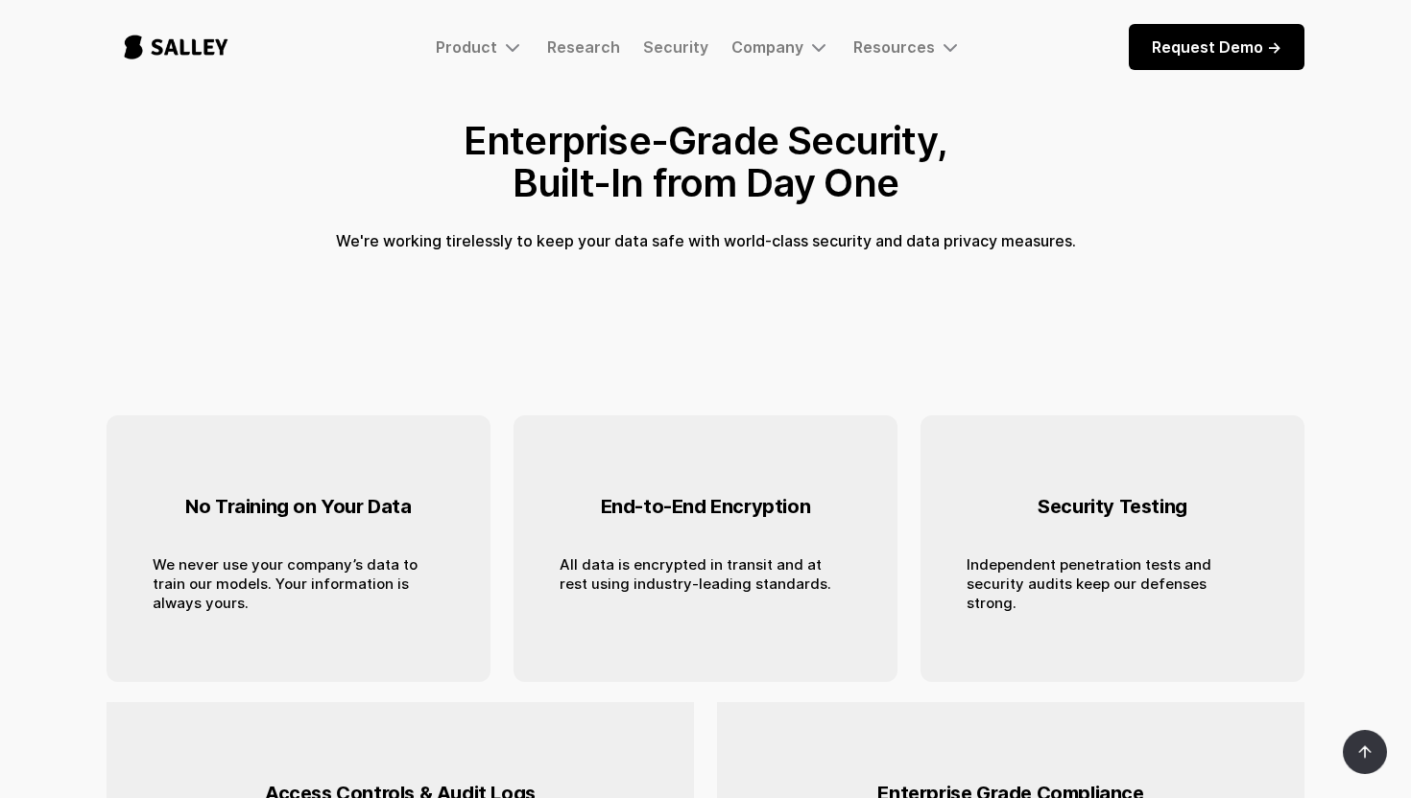
scroll to position [138, 0]
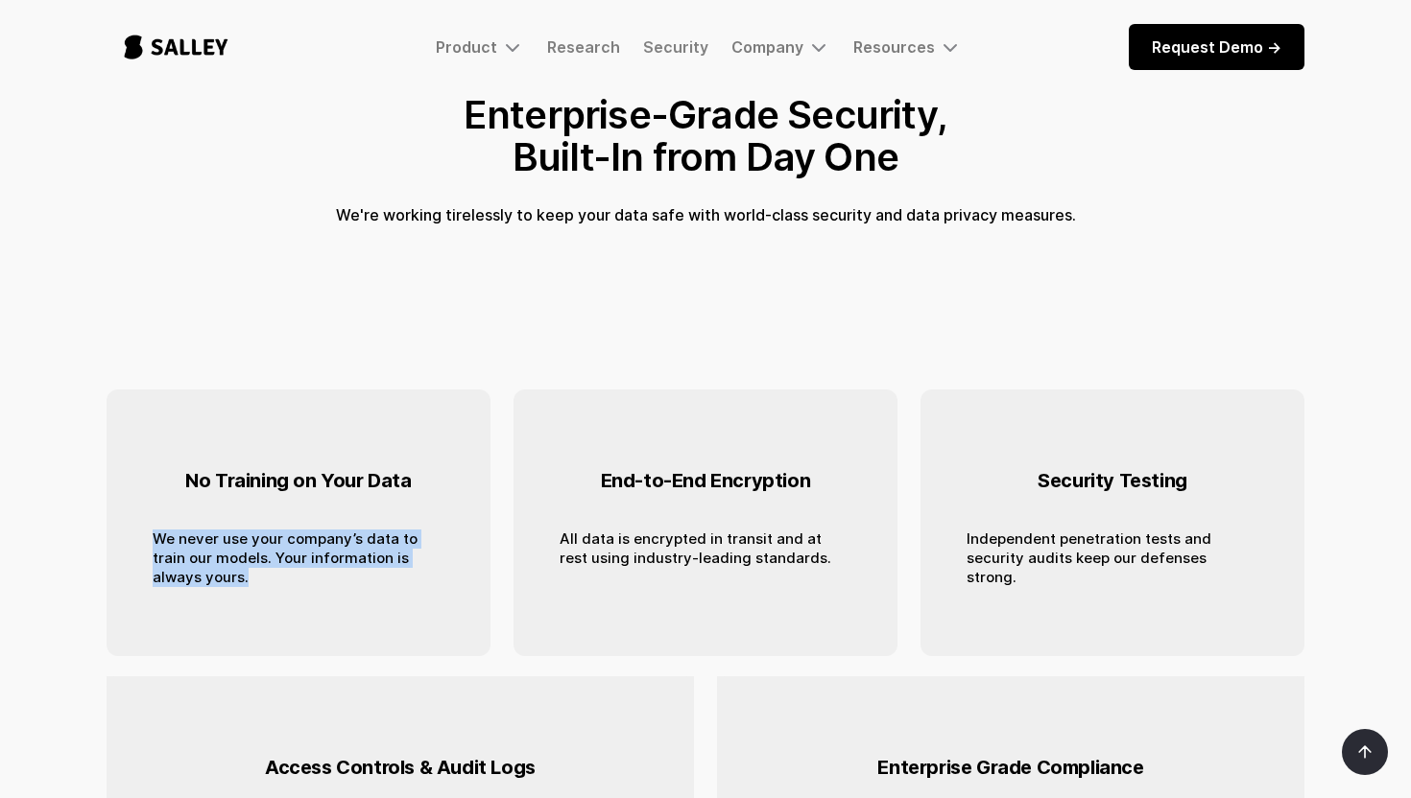
drag, startPoint x: 133, startPoint y: 538, endPoint x: 267, endPoint y: 598, distance: 146.1
click at [267, 598] on div "No Training on Your Data We never use your company’s data to train our models. …" at bounding box center [299, 523] width 384 height 267
click at [267, 598] on div "No Training on Your Data We never use your company’s data to train our models. …" at bounding box center [299, 523] width 292 height 175
drag, startPoint x: 398, startPoint y: 550, endPoint x: 471, endPoint y: 584, distance: 80.7
click at [471, 584] on div "No Training on Your Data We never use your company’s data to train our models. …" at bounding box center [299, 523] width 384 height 267
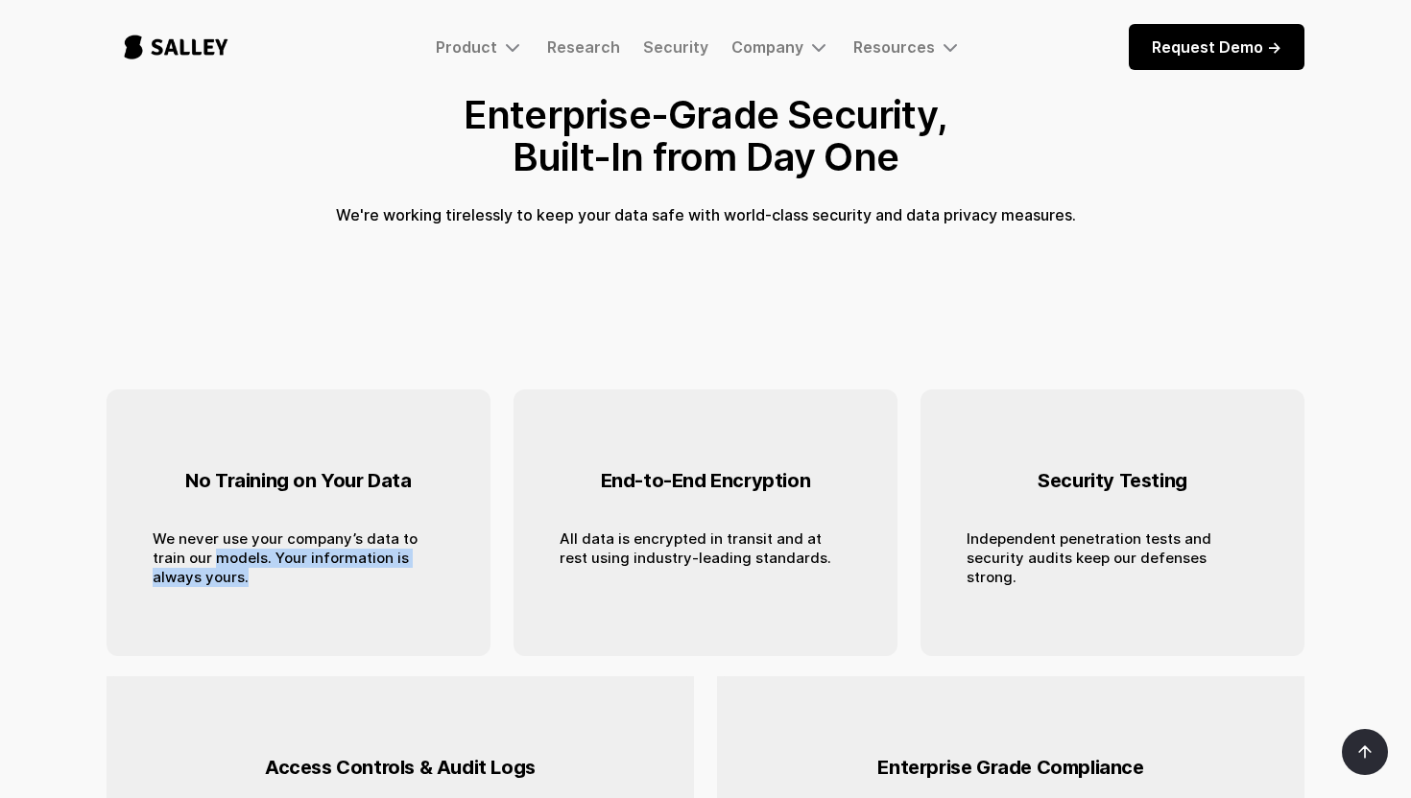
click at [471, 584] on div "No Training on Your Data We never use your company’s data to train our models. …" at bounding box center [299, 523] width 384 height 267
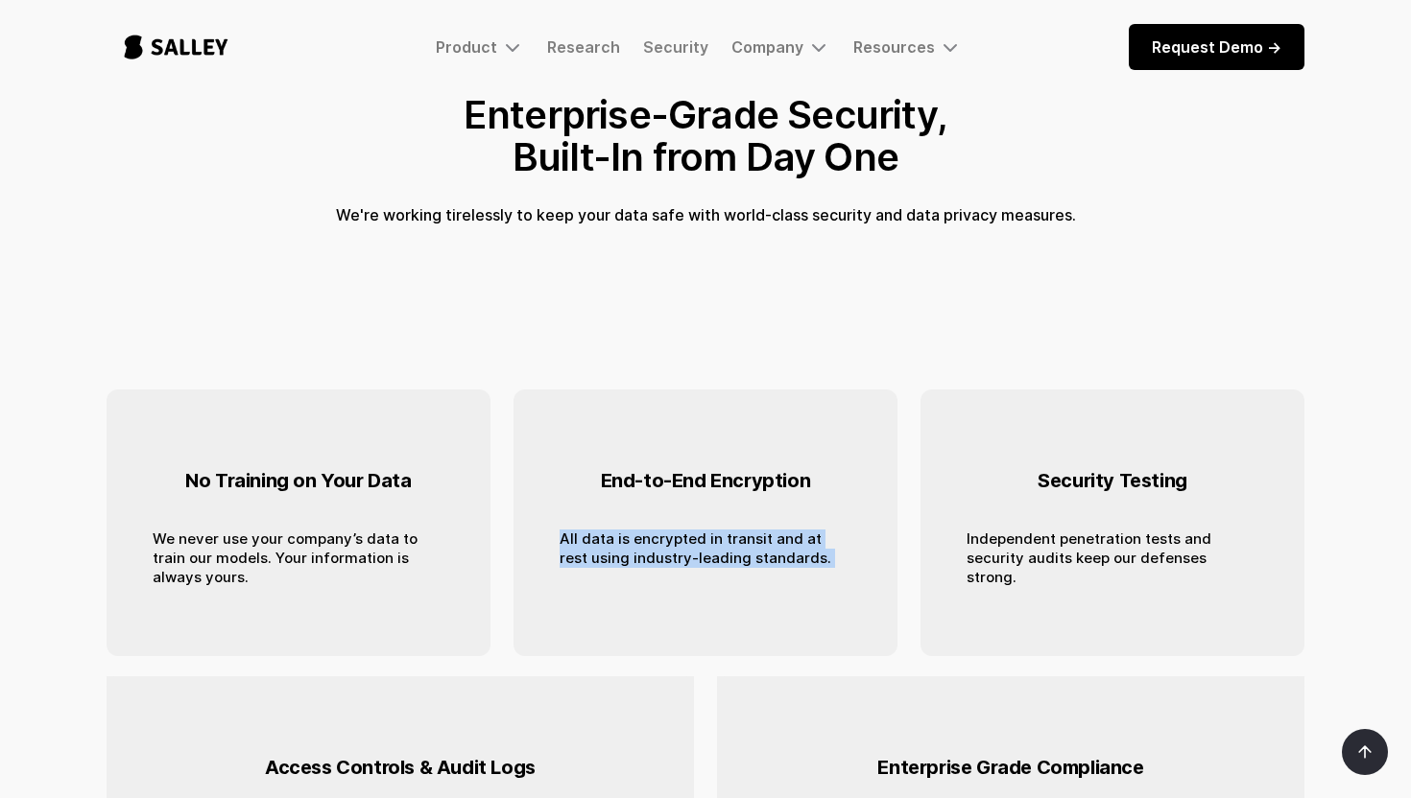
drag, startPoint x: 558, startPoint y: 543, endPoint x: 856, endPoint y: 570, distance: 299.7
click at [856, 570] on div "End-to-End Encryption All data is encrypted in transit and at rest using indust…" at bounding box center [705, 523] width 384 height 267
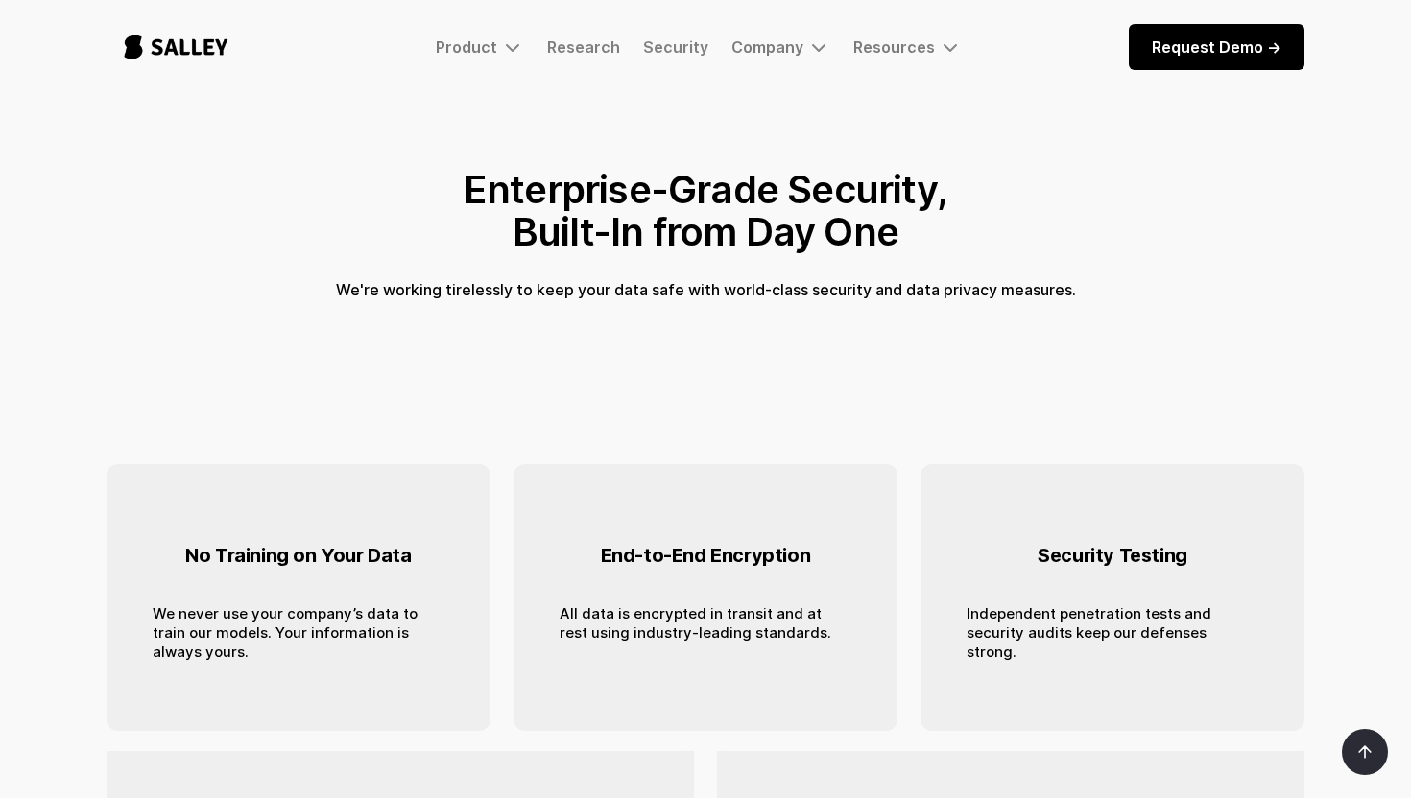
scroll to position [64, 0]
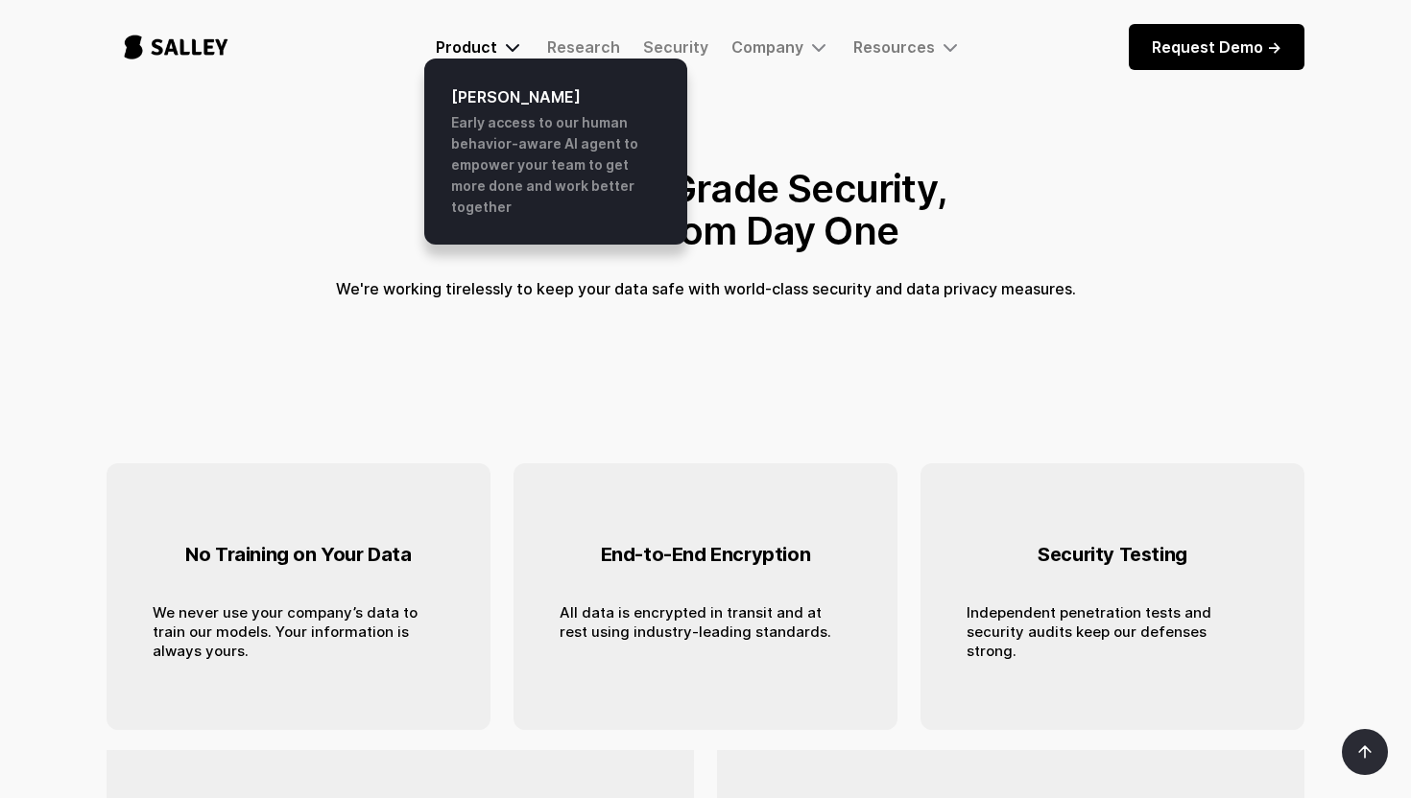
click at [485, 45] on div "Product" at bounding box center [466, 46] width 61 height 19
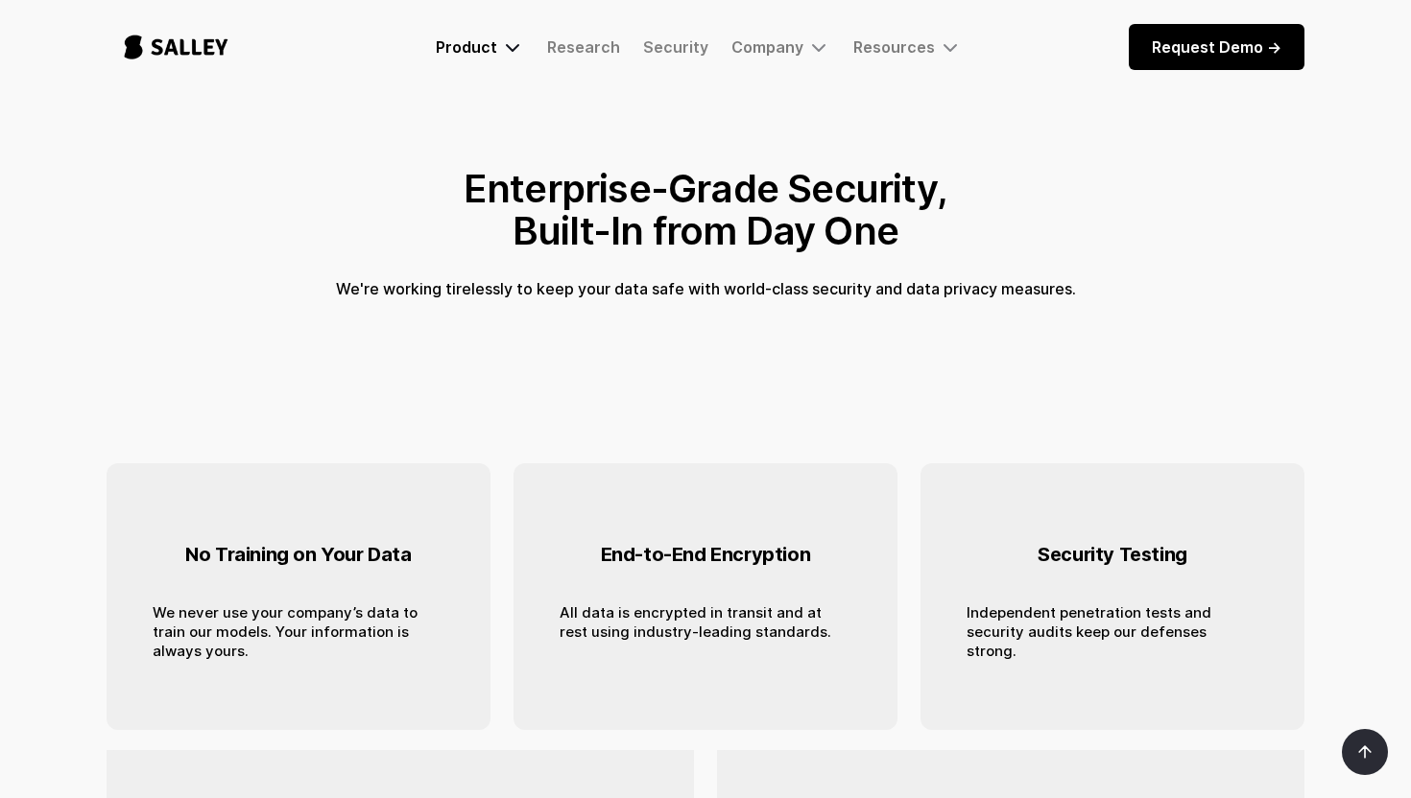
click at [474, 45] on div "Product" at bounding box center [466, 46] width 61 height 19
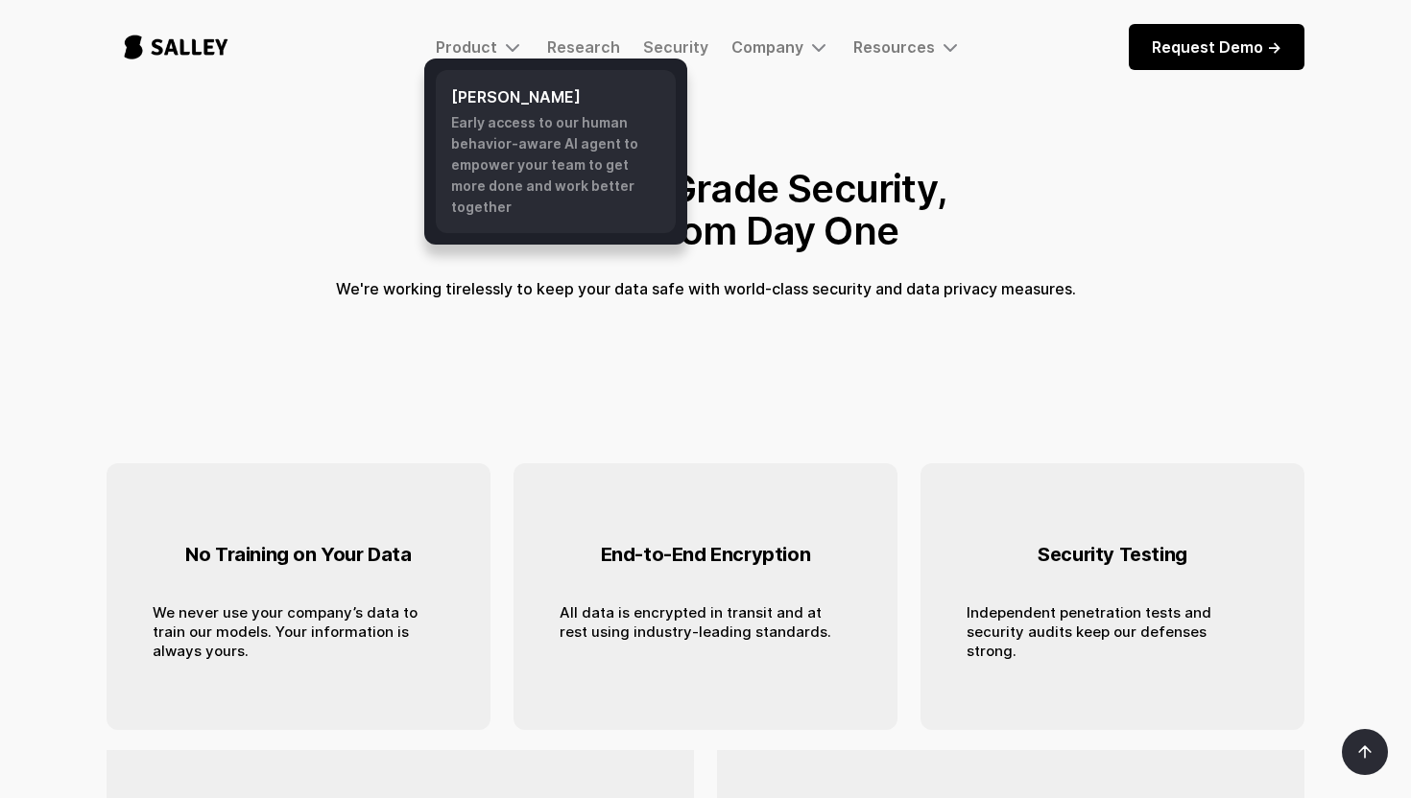
click at [564, 120] on div "Early access to our human behavior-aware AI agent to empower your team to get m…" at bounding box center [555, 165] width 209 height 106
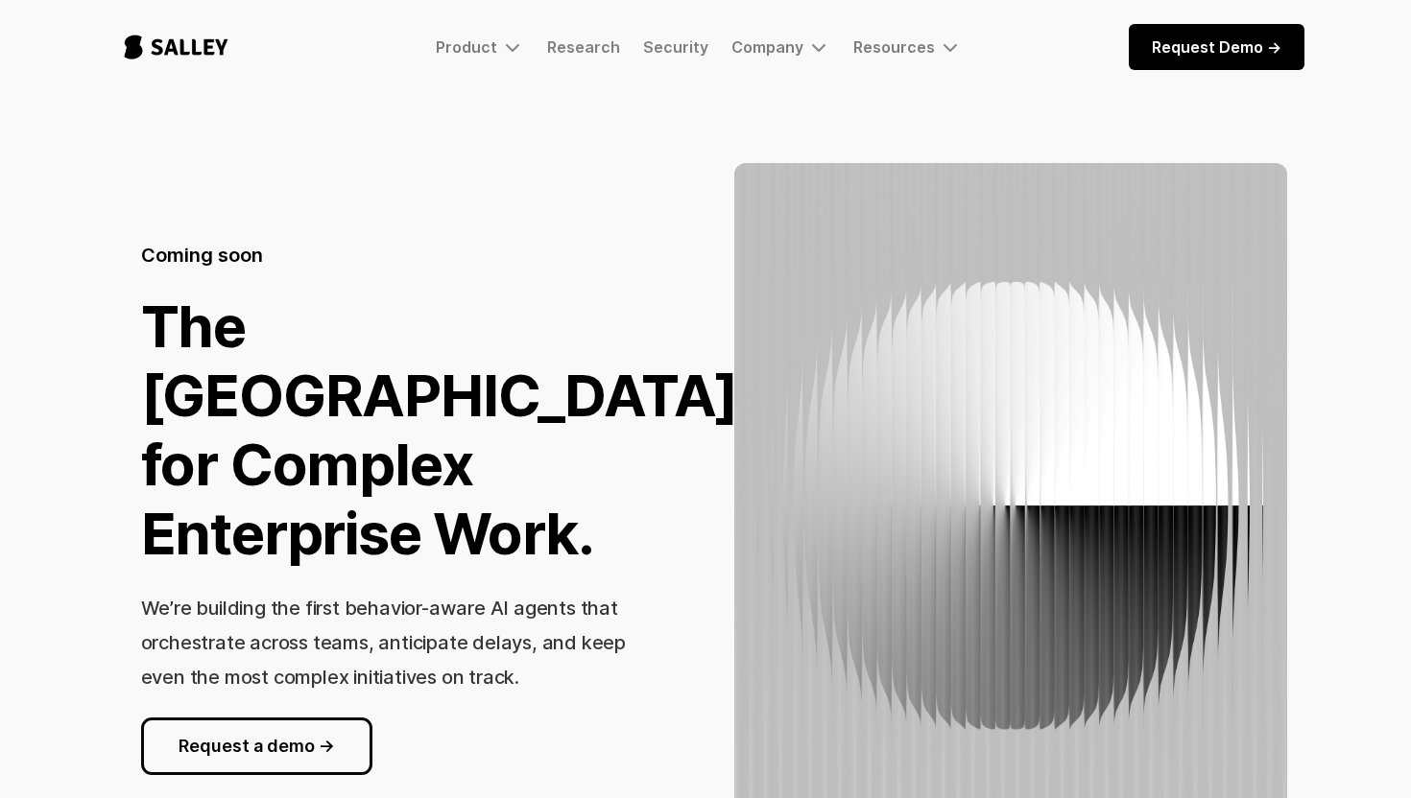
click at [1214, 57] on link "Request Demo ->" at bounding box center [1217, 47] width 176 height 46
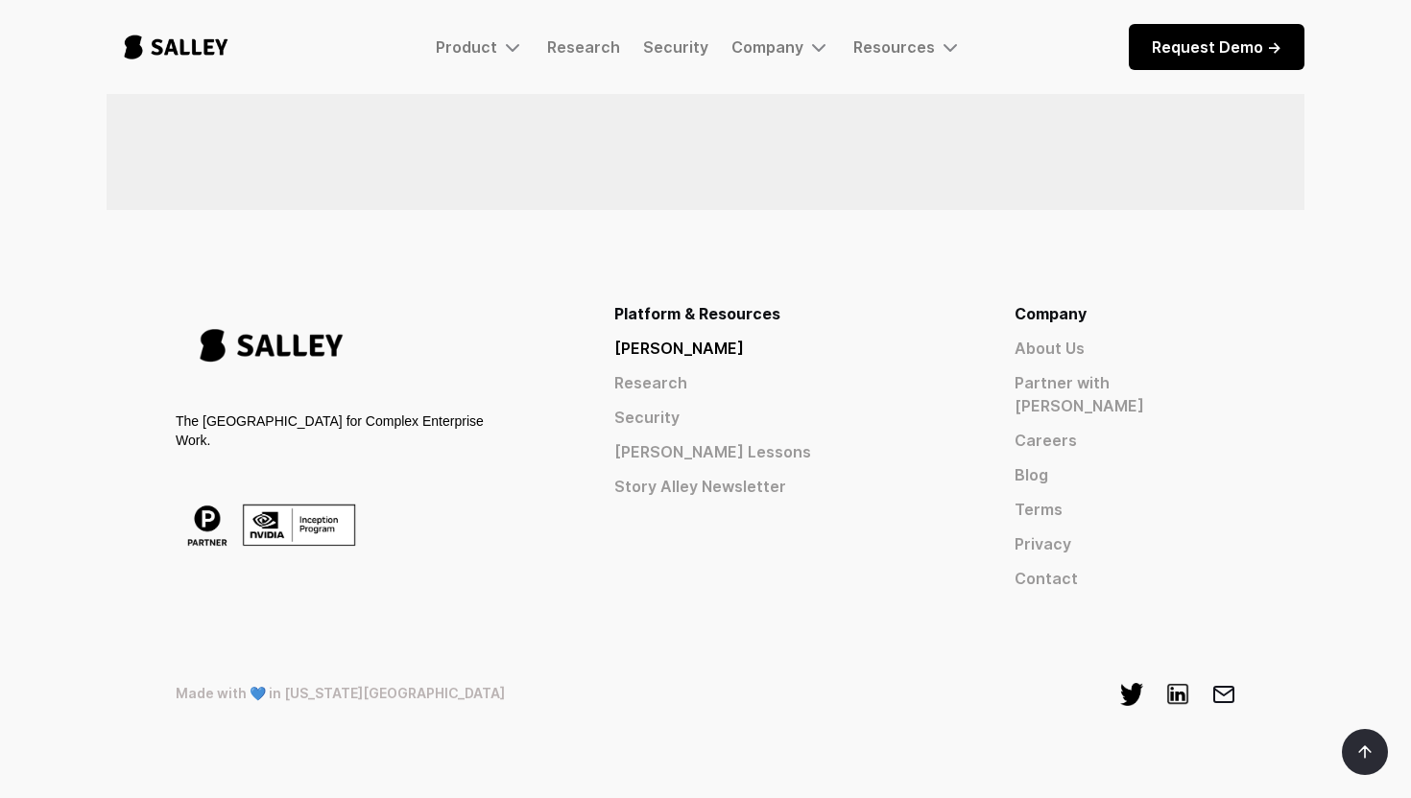
scroll to position [1533, 0]
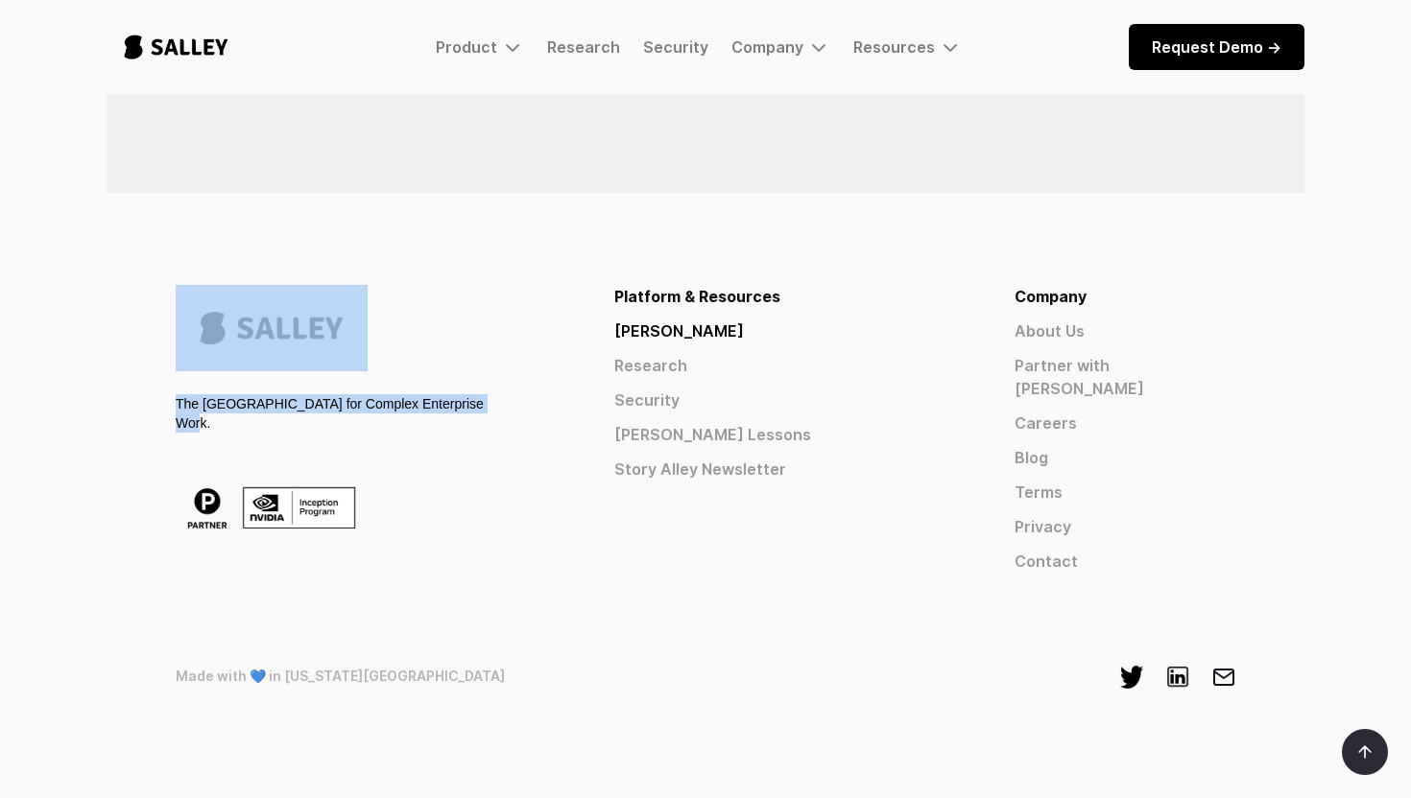
drag, startPoint x: 177, startPoint y: 382, endPoint x: 498, endPoint y: 403, distance: 322.2
click at [498, 403] on div "The [GEOGRAPHIC_DATA] for Complex Enterprise Work. Platform & Resources [PERSON…" at bounding box center [706, 429] width 1060 height 288
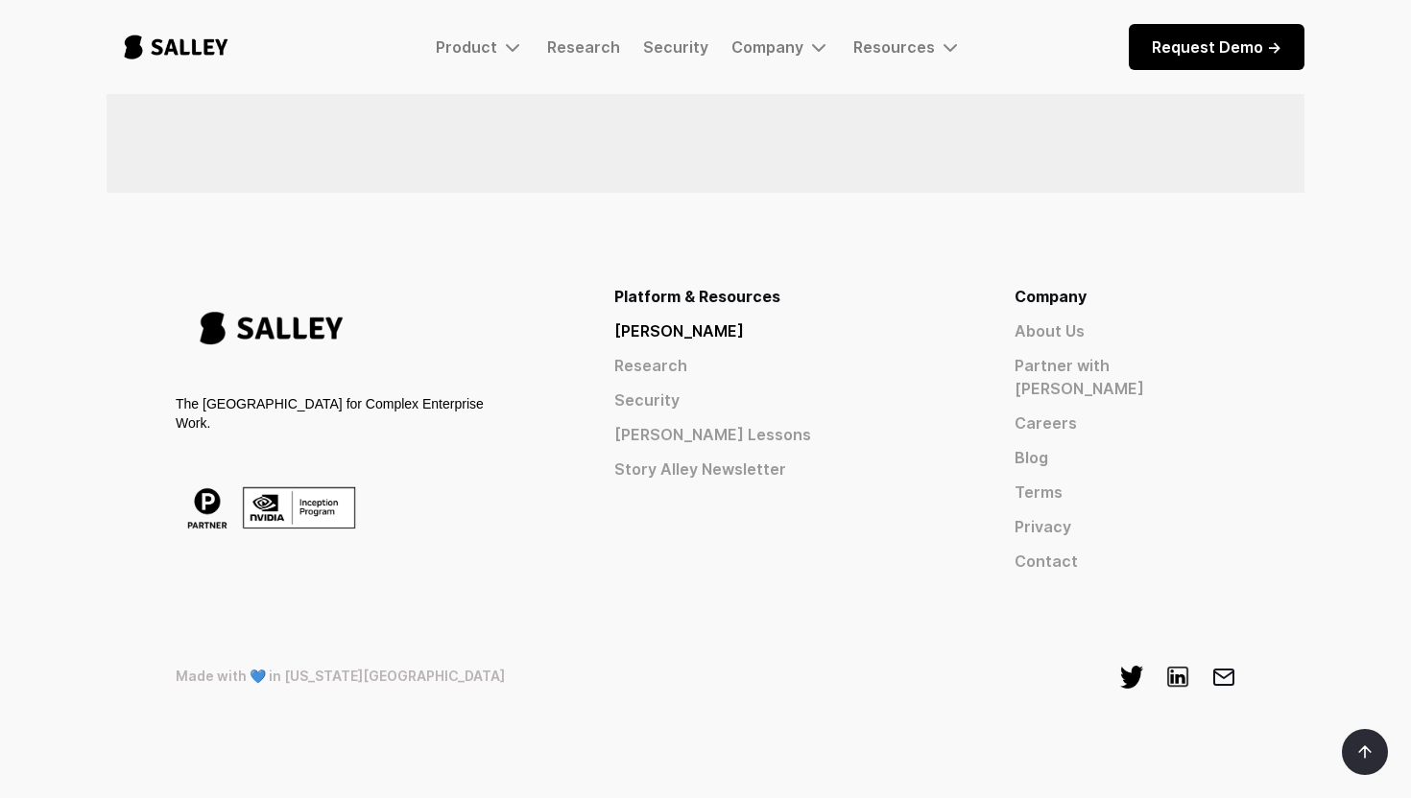
scroll to position [1538, 0]
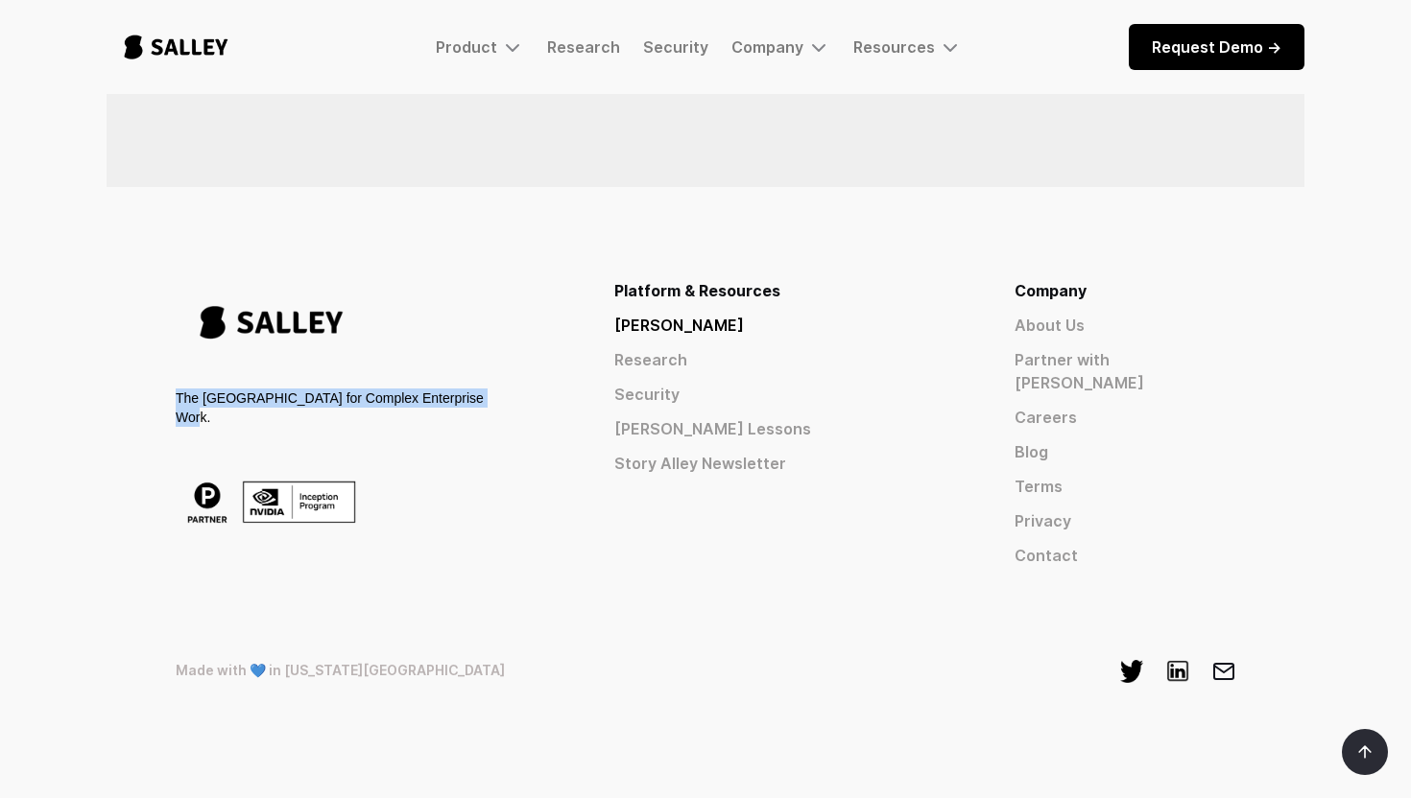
drag, startPoint x: 492, startPoint y: 398, endPoint x: 580, endPoint y: 398, distance: 87.3
click at [580, 398] on div "The [GEOGRAPHIC_DATA] for Complex Enterprise Work. Platform & Resources [PERSON…" at bounding box center [706, 423] width 1060 height 288
click at [579, 398] on div "The [GEOGRAPHIC_DATA] for Complex Enterprise Work. Platform & Resources [PERSON…" at bounding box center [706, 423] width 1060 height 288
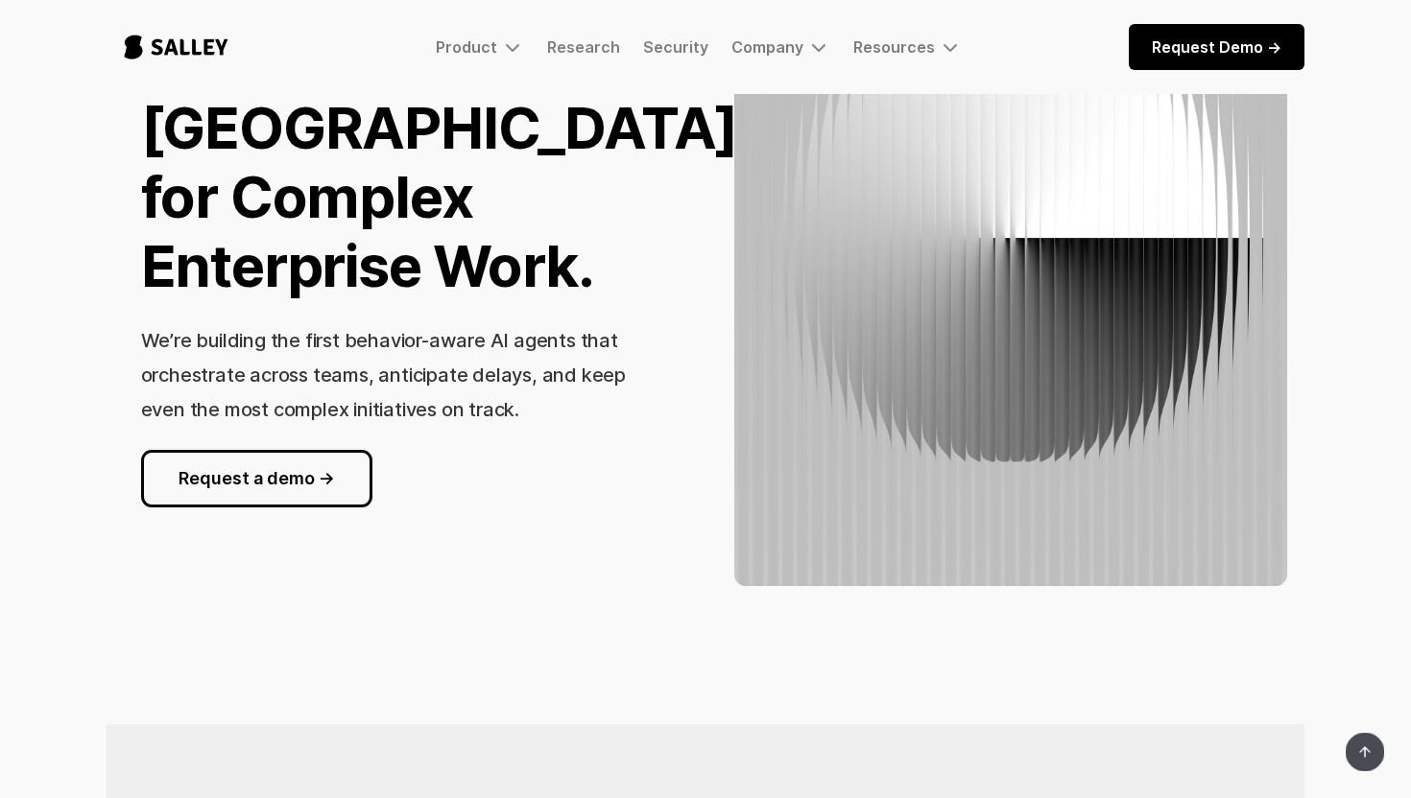
scroll to position [0, 0]
